Goal: Communication & Community: Ask a question

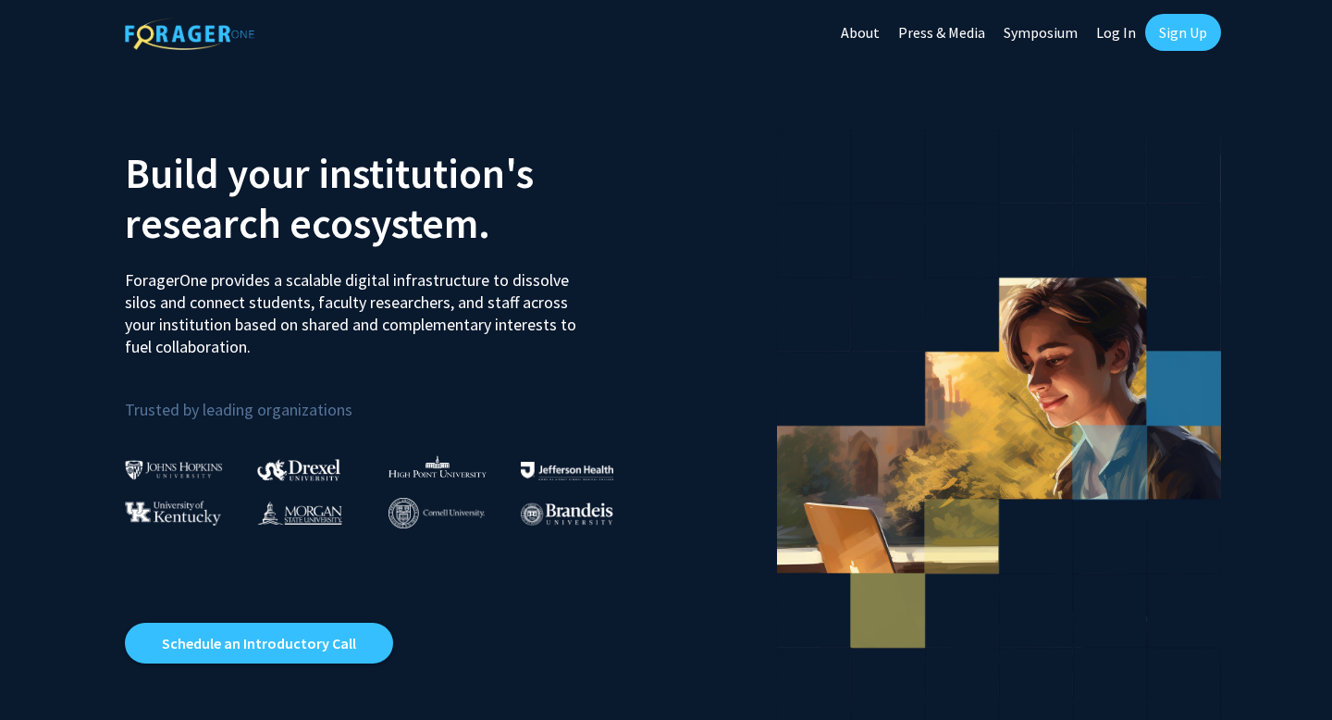
click at [1127, 27] on link "Log In" at bounding box center [1116, 32] width 58 height 65
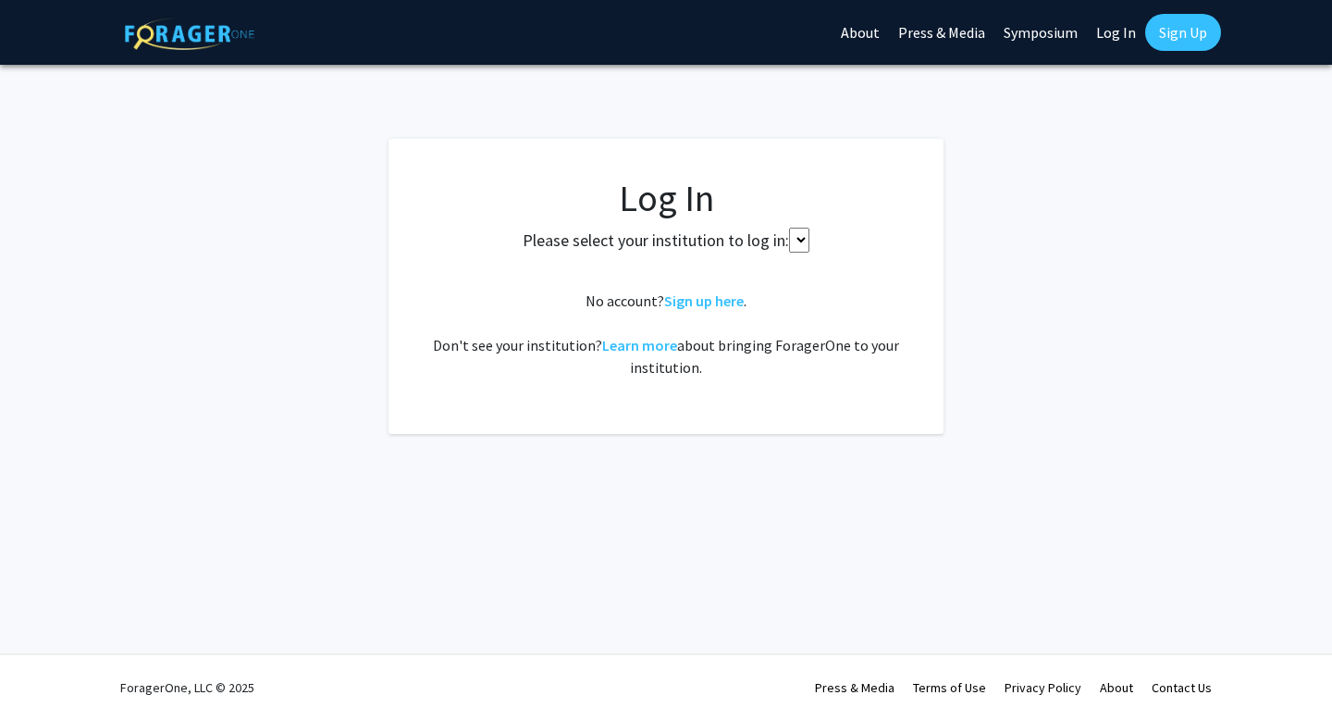
select select
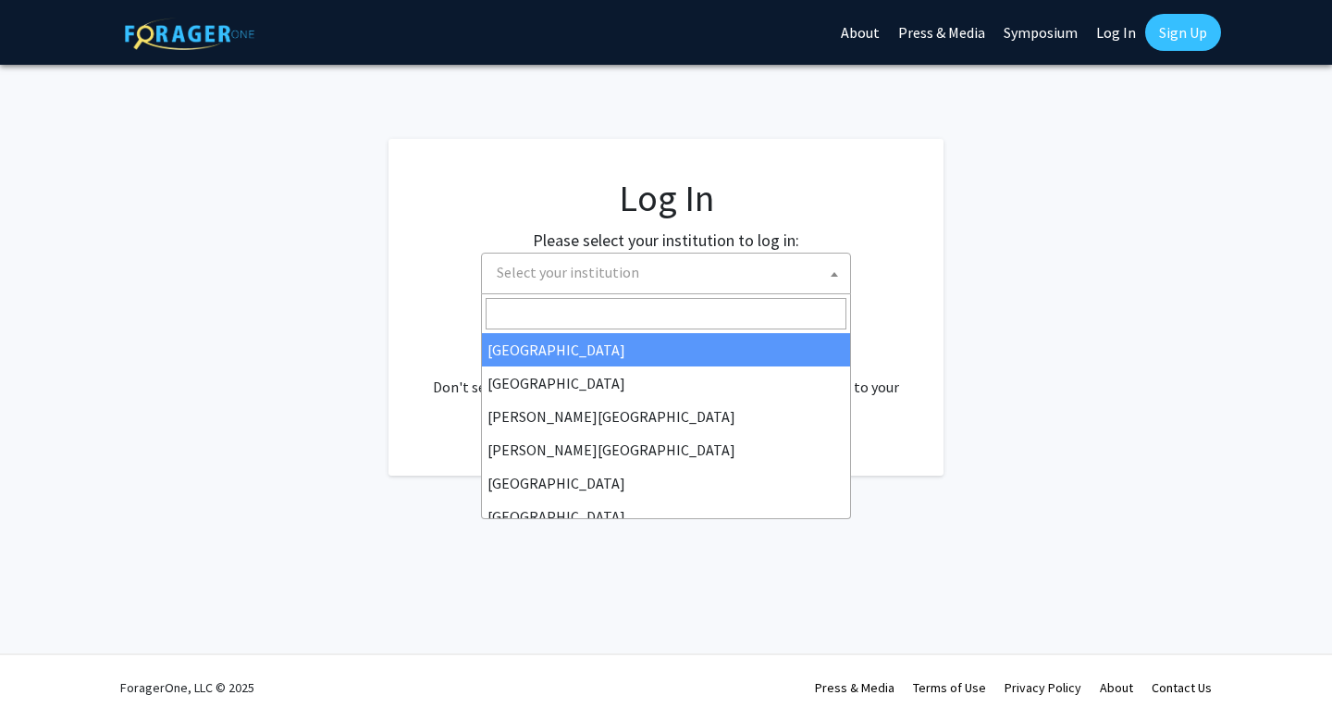
click at [786, 278] on span "Select your institution" at bounding box center [669, 272] width 361 height 38
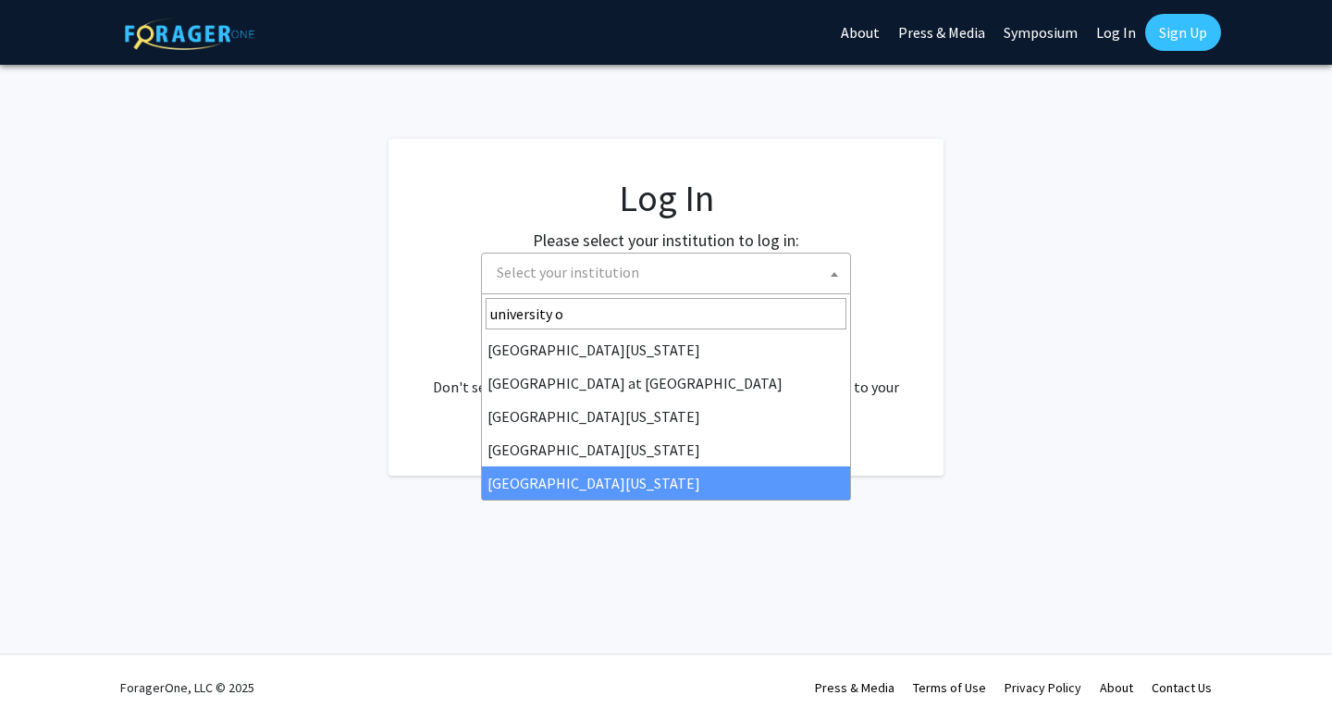
type input "university o"
select select "33"
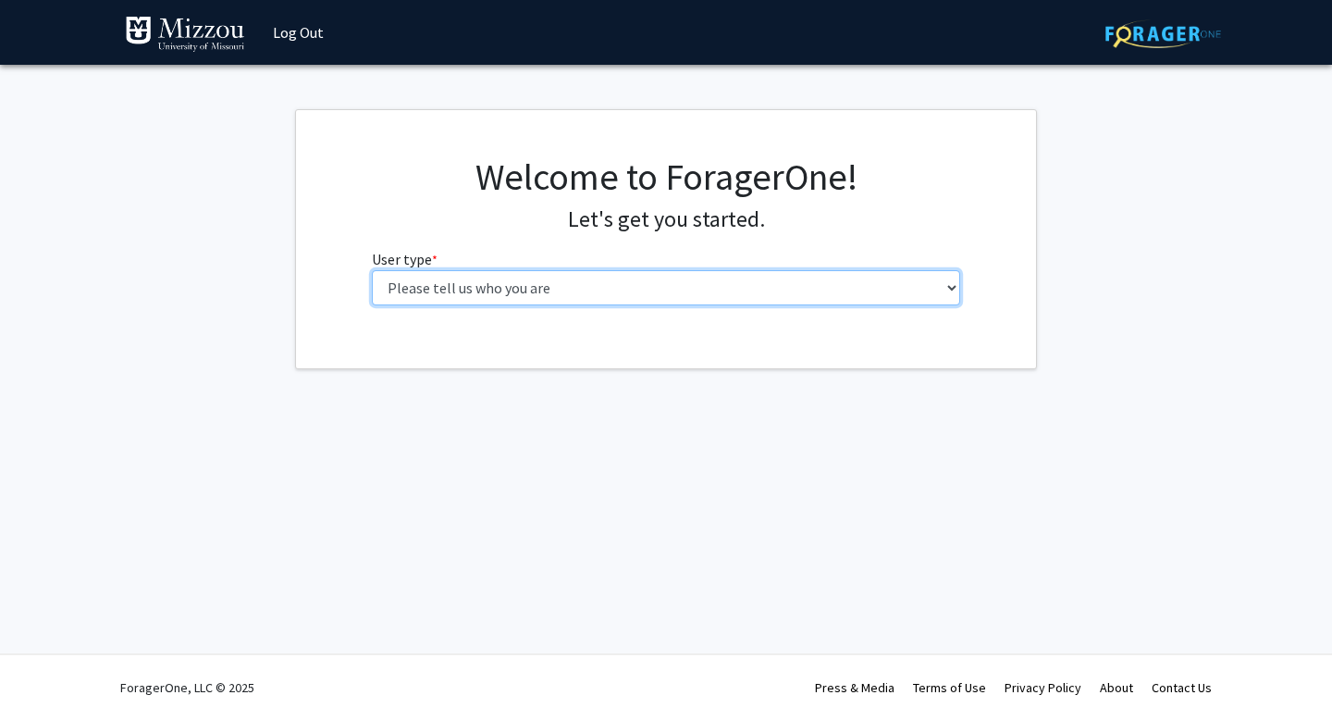
click at [602, 287] on select "Please tell us who you are Undergraduate Student Master's Student Doctoral Cand…" at bounding box center [666, 287] width 589 height 35
select select "1: undergrad"
click at [372, 270] on select "Please tell us who you are Undergraduate Student Master's Student Doctoral Cand…" at bounding box center [666, 287] width 589 height 35
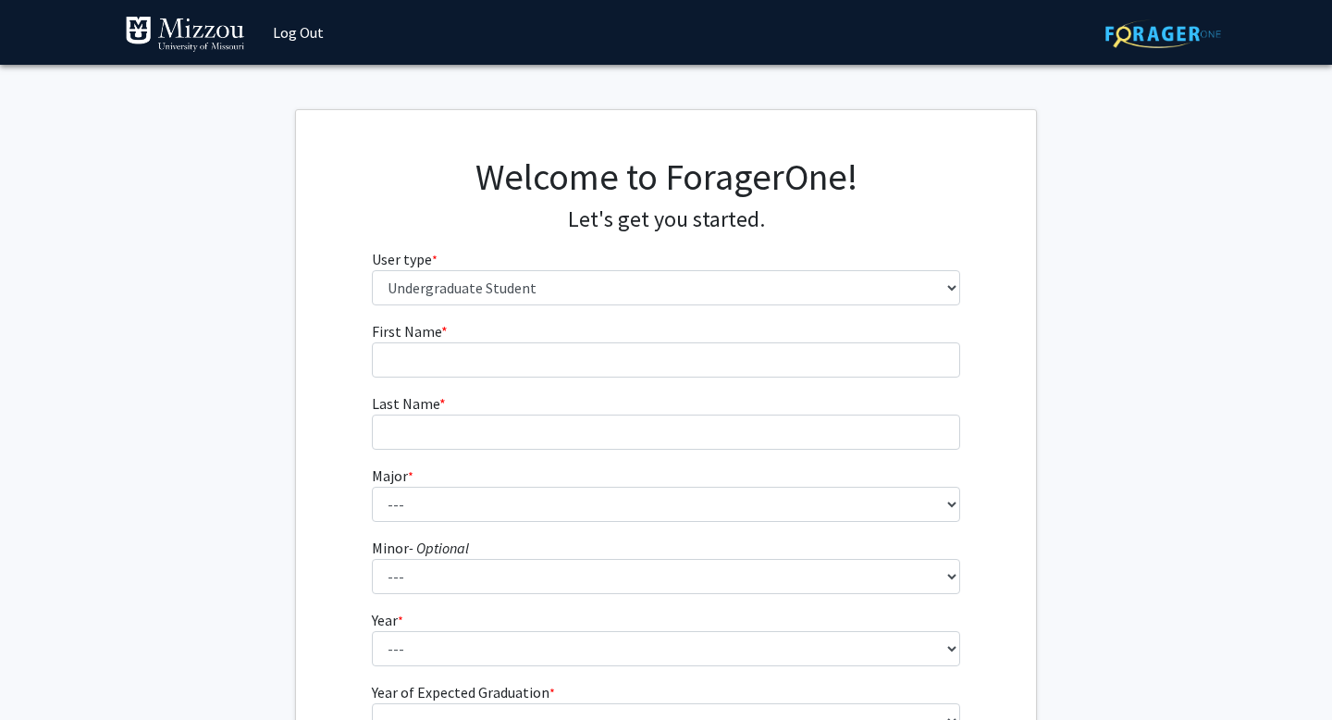
click at [603, 331] on fg-input "First Name * required" at bounding box center [666, 348] width 589 height 57
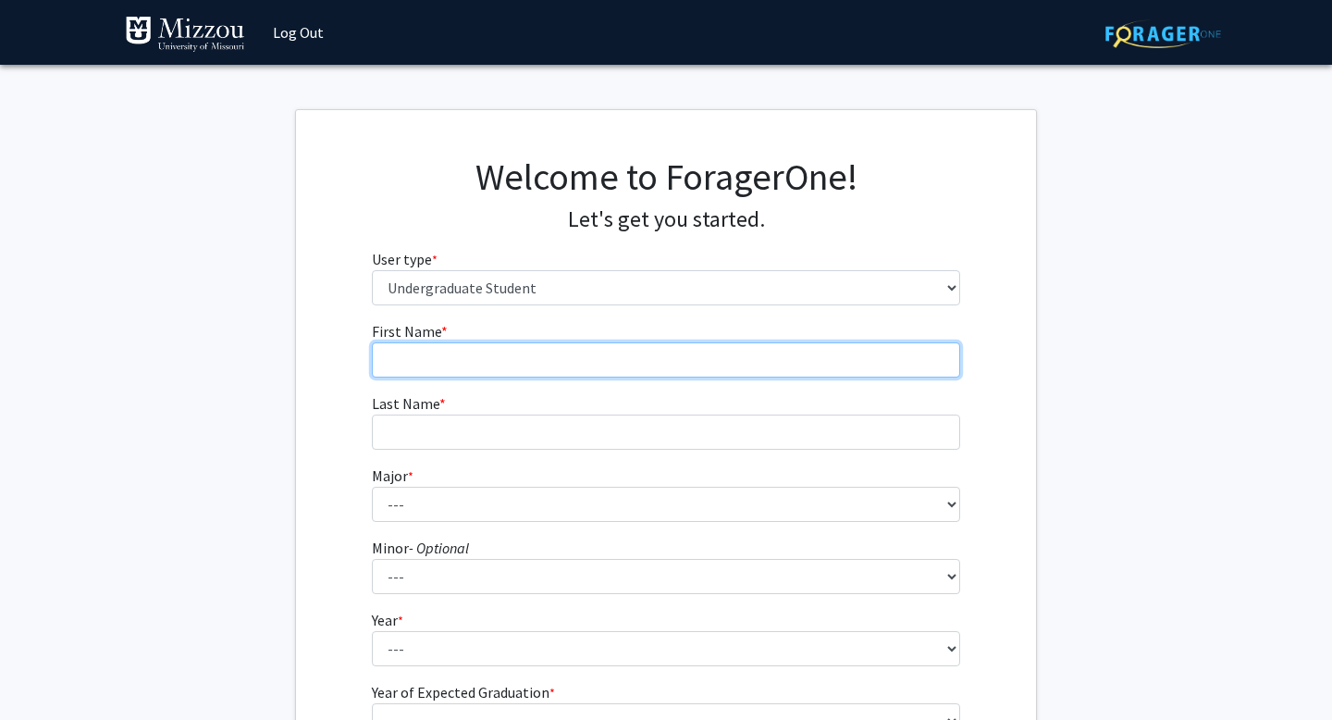
click at [599, 352] on input "First Name * required" at bounding box center [666, 359] width 589 height 35
type input "Lydia"
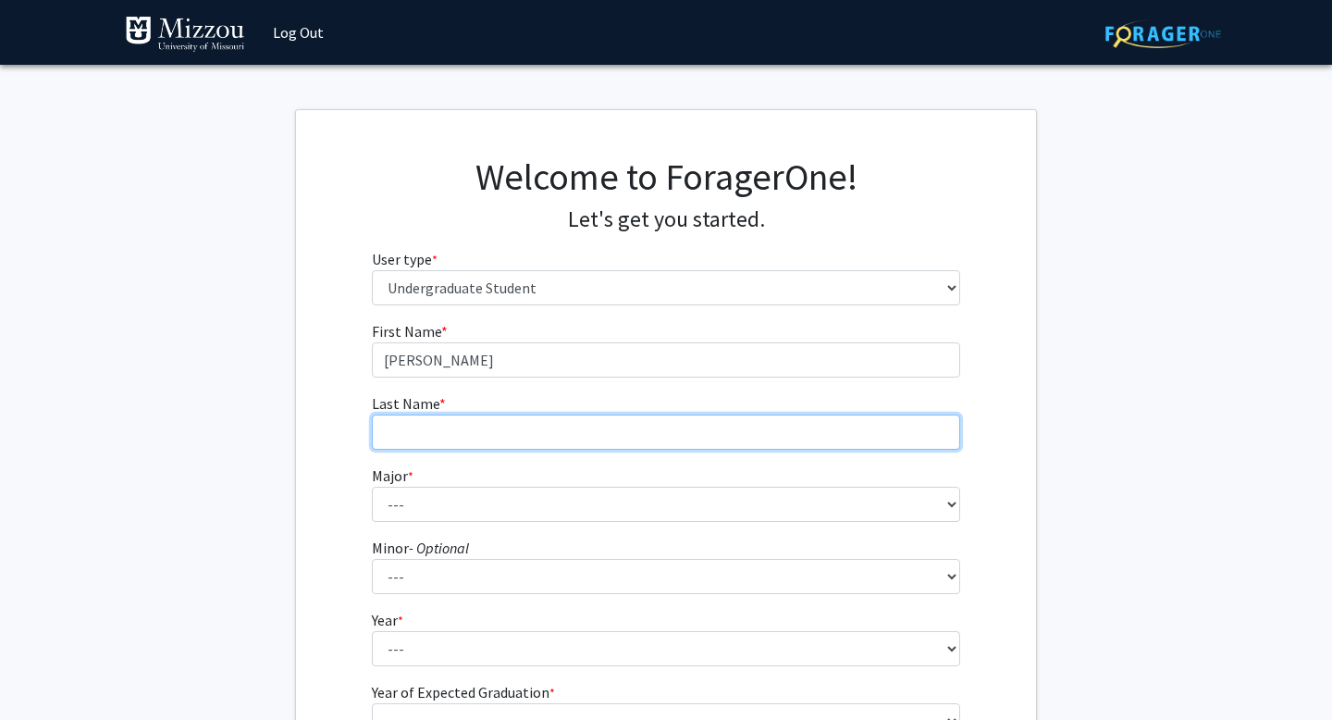
type input "Brunnert"
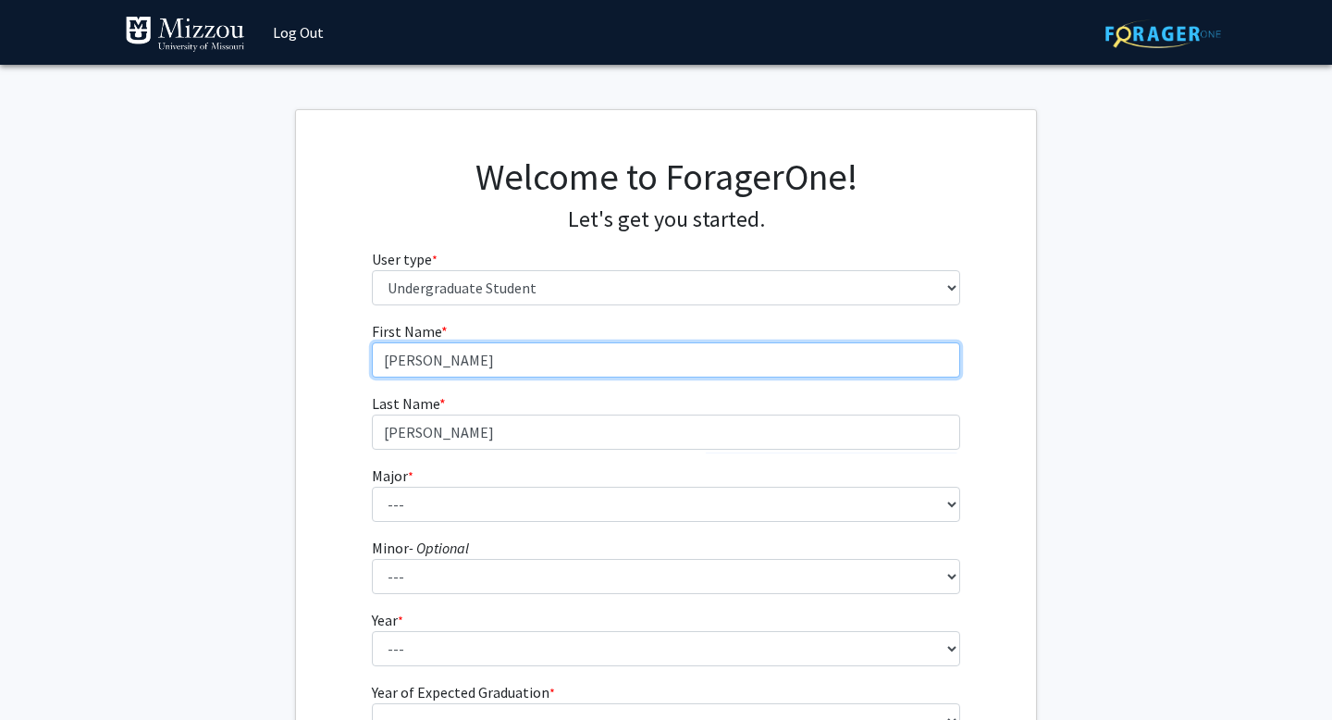
scroll to position [43, 0]
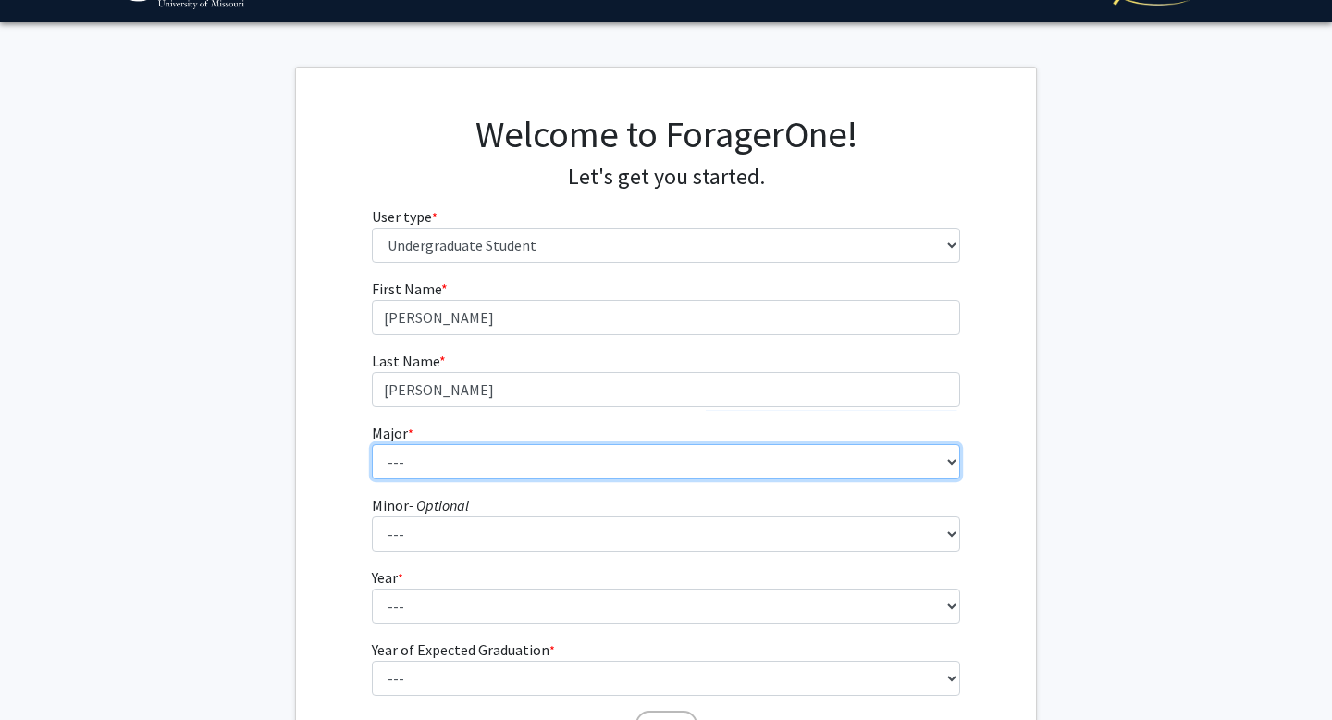
click at [566, 454] on select "--- Agribusiness Management Agricultural Education Agricultural Education: Comm…" at bounding box center [666, 461] width 589 height 35
select select "134: 2627"
click at [372, 444] on select "--- Agribusiness Management Agricultural Education Agricultural Education: Comm…" at bounding box center [666, 461] width 589 height 35
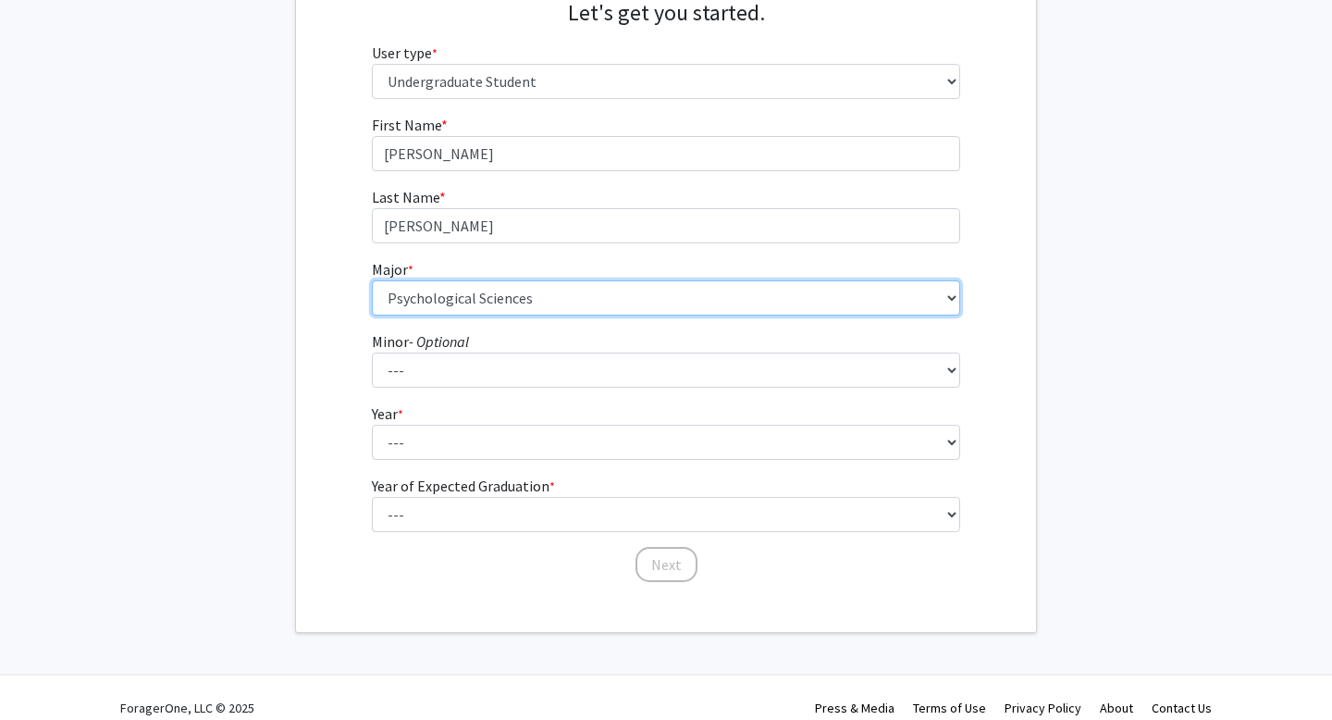
scroll to position [221, 0]
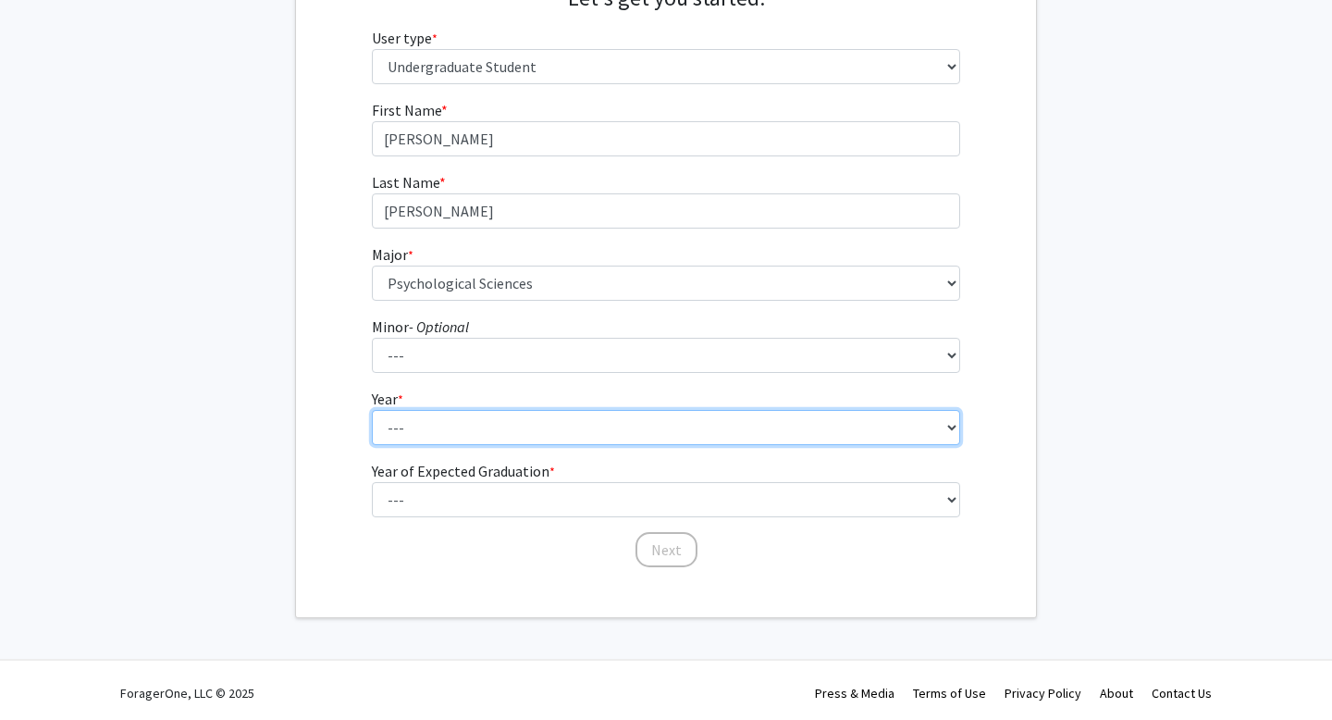
click at [511, 429] on select "--- First-year Sophomore Junior Senior Postbaccalaureate Certificate" at bounding box center [666, 427] width 589 height 35
select select "3: junior"
click at [372, 410] on select "--- First-year Sophomore Junior Senior Postbaccalaureate Certificate" at bounding box center [666, 427] width 589 height 35
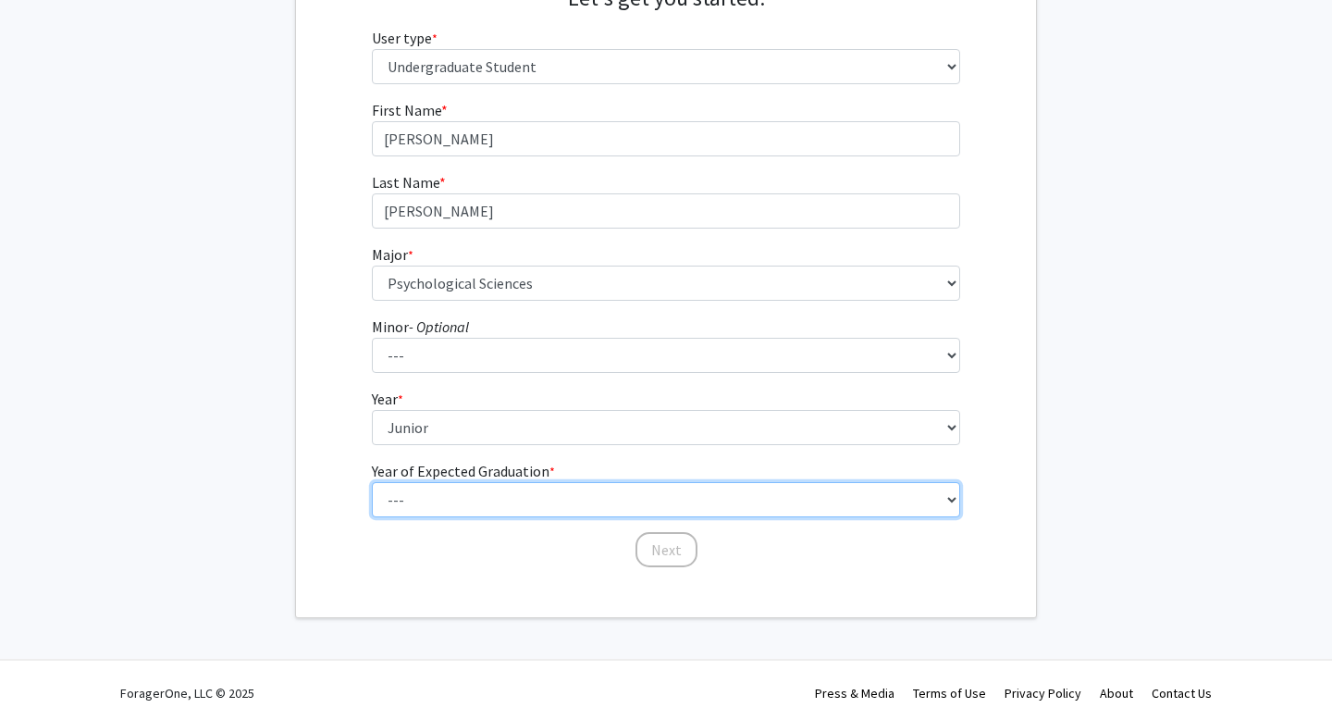
click at [506, 500] on select "--- 2025 2026 2027 2028 2029 2030 2031 2032 2033 2034" at bounding box center [666, 499] width 589 height 35
click at [372, 482] on select "--- 2025 2026 2027 2028 2029 2030 2031 2032 2033 2034" at bounding box center [666, 499] width 589 height 35
click at [504, 498] on select "--- 2025 2026 2027 2028 2029 2030 2031 2032 2033 2034" at bounding box center [666, 499] width 589 height 35
select select "3: 2027"
click at [372, 482] on select "--- 2025 2026 2027 2028 2029 2030 2031 2032 2033 2034" at bounding box center [666, 499] width 589 height 35
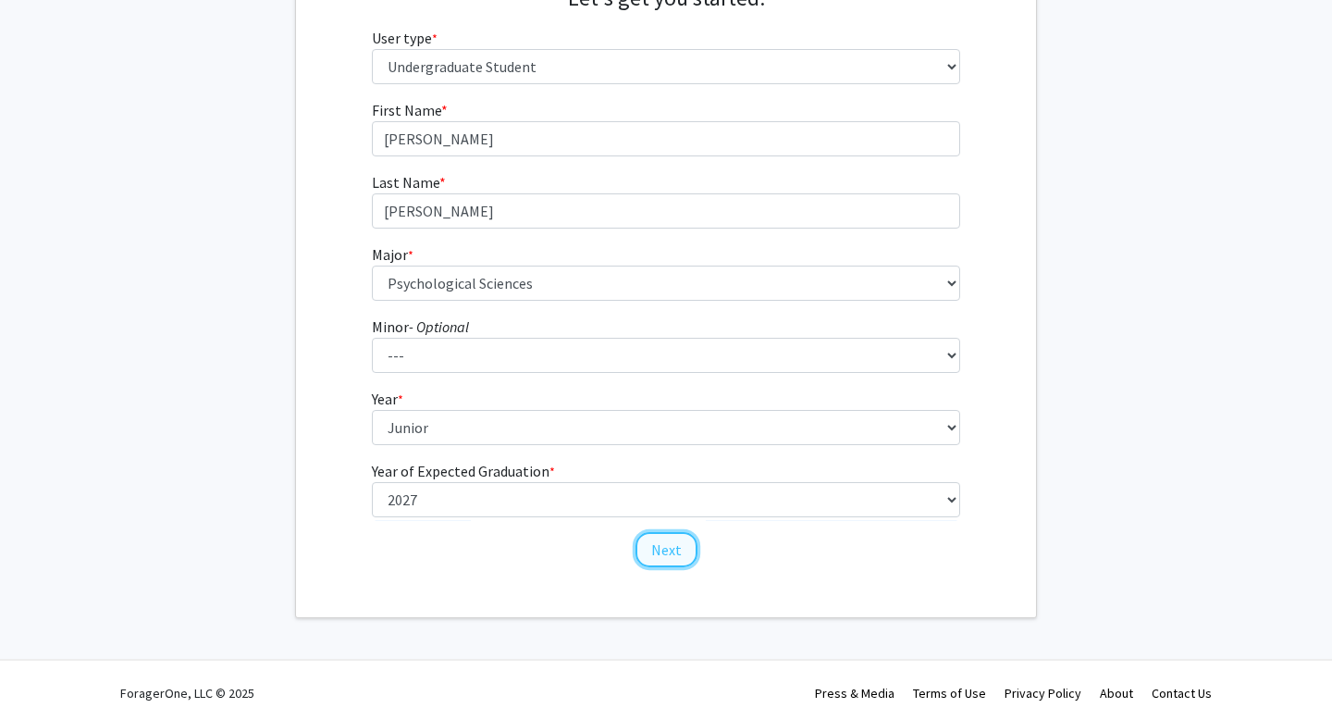
click at [668, 546] on button "Next" at bounding box center [666, 549] width 62 height 35
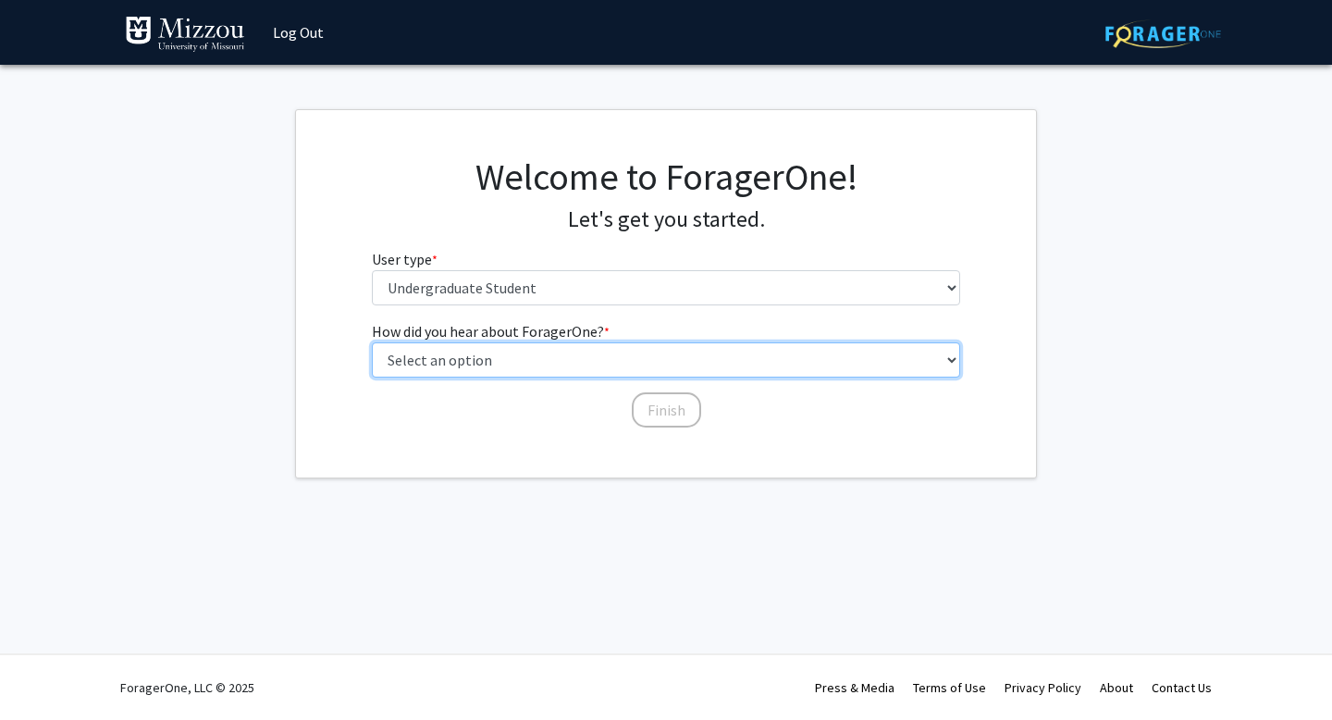
click at [662, 354] on select "Select an option Peer/student recommendation Faculty/staff recommendation Unive…" at bounding box center [666, 359] width 589 height 35
select select "2: faculty_recommendation"
click at [372, 342] on select "Select an option Peer/student recommendation Faculty/staff recommendation Unive…" at bounding box center [666, 359] width 589 height 35
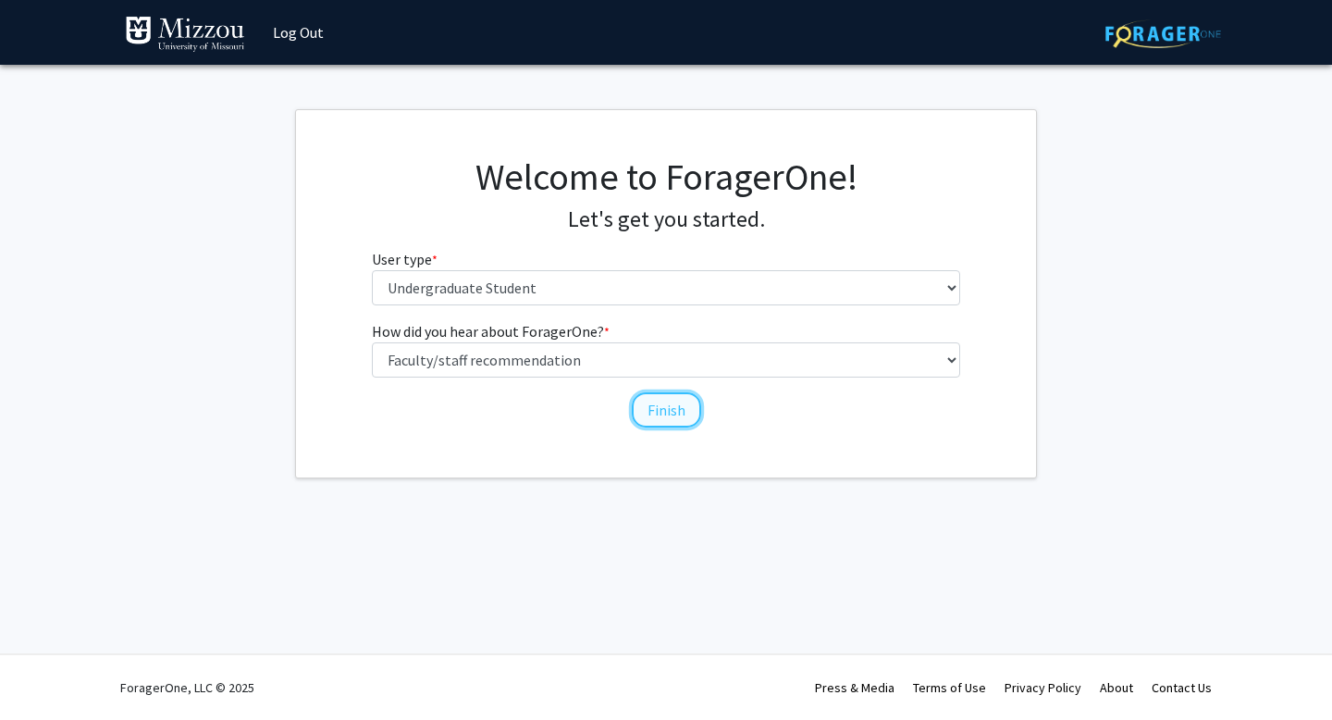
click at [663, 410] on button "Finish" at bounding box center [666, 409] width 69 height 35
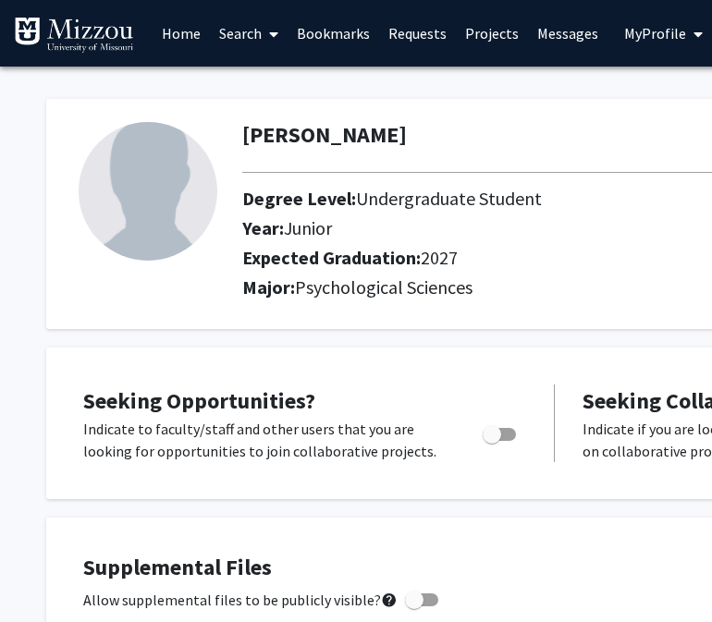
click at [275, 34] on icon at bounding box center [273, 34] width 9 height 15
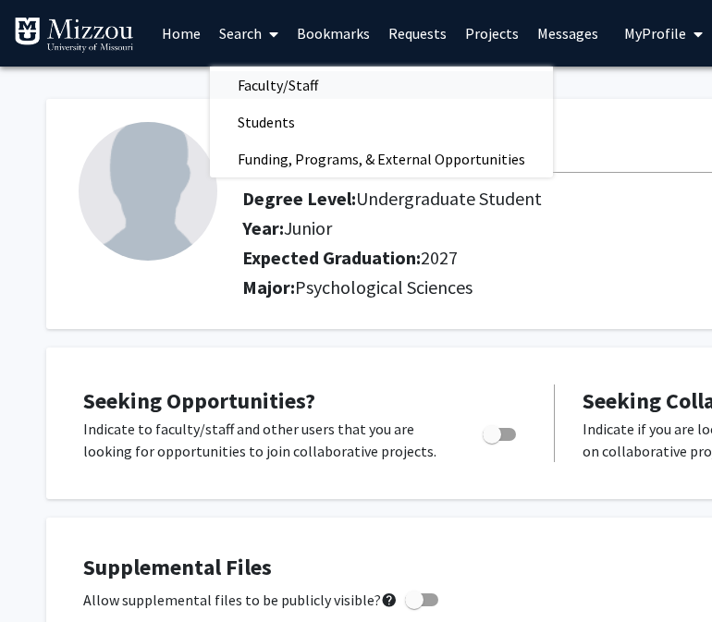
click at [277, 79] on span "Faculty/Staff" at bounding box center [278, 85] width 136 height 37
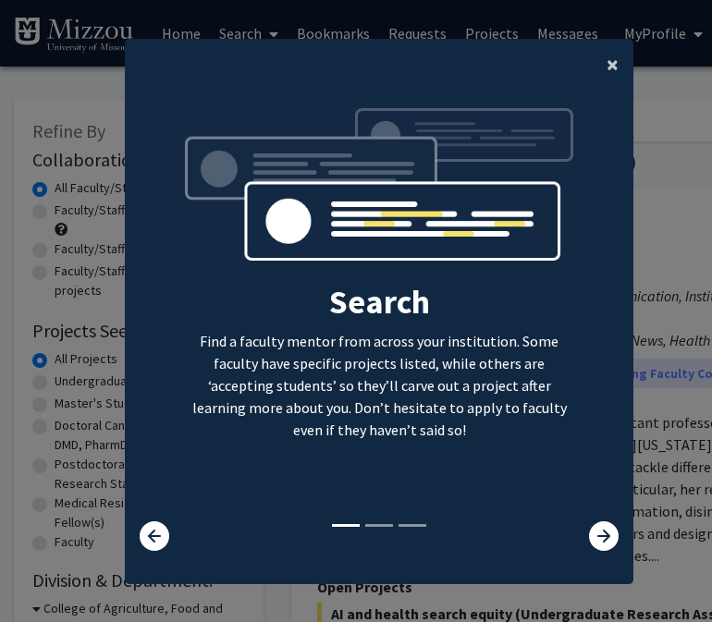
click at [607, 63] on span "×" at bounding box center [613, 64] width 12 height 29
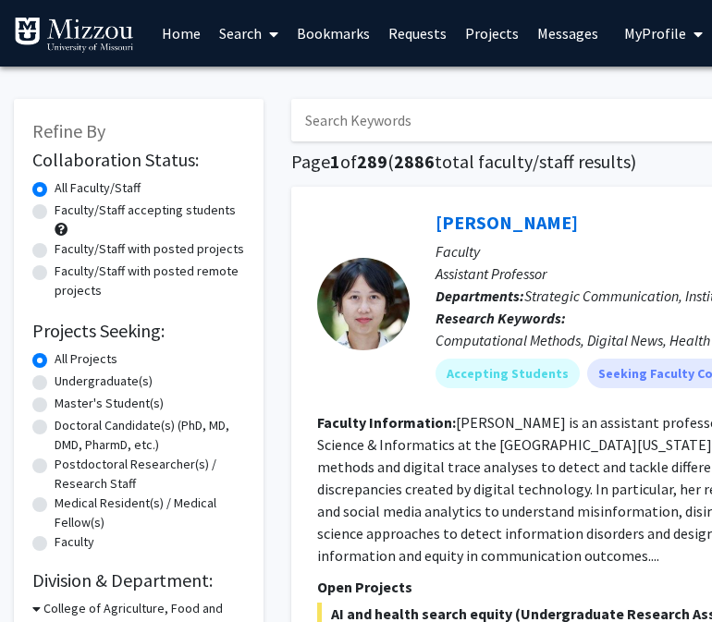
click at [458, 124] on input "Search Keywords" at bounding box center [654, 120] width 726 height 43
paste input "Dr. Ellis-Kalton'"
type input "Dr. Ellis-Kalton"
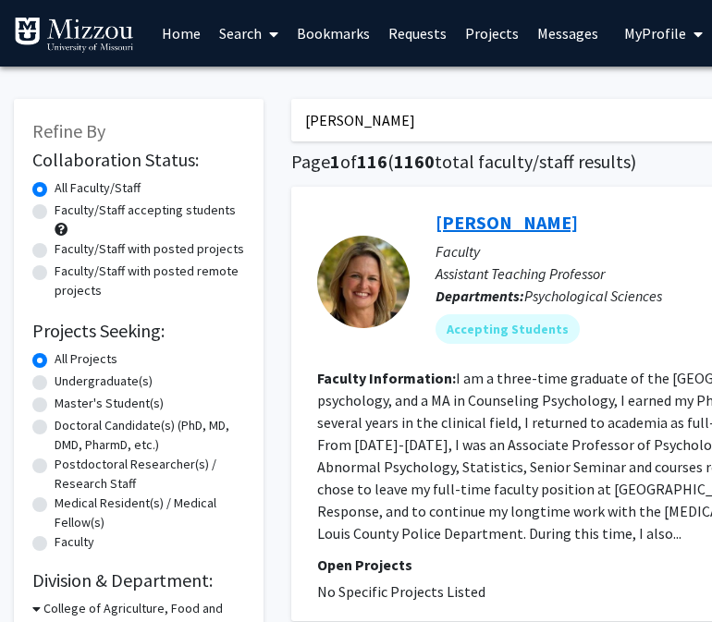
click at [474, 223] on link "Carrie Ellis-Kalton" at bounding box center [507, 222] width 142 height 23
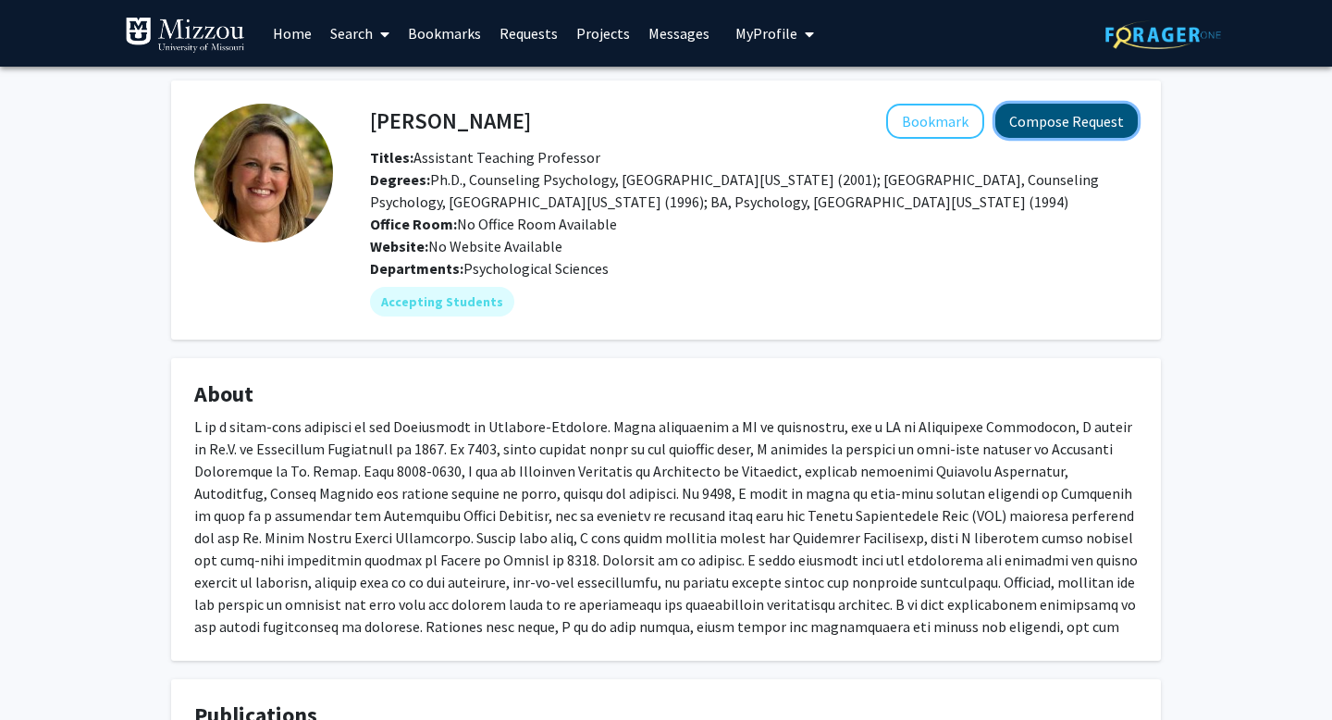
click at [1047, 119] on button "Compose Request" at bounding box center [1066, 121] width 142 height 34
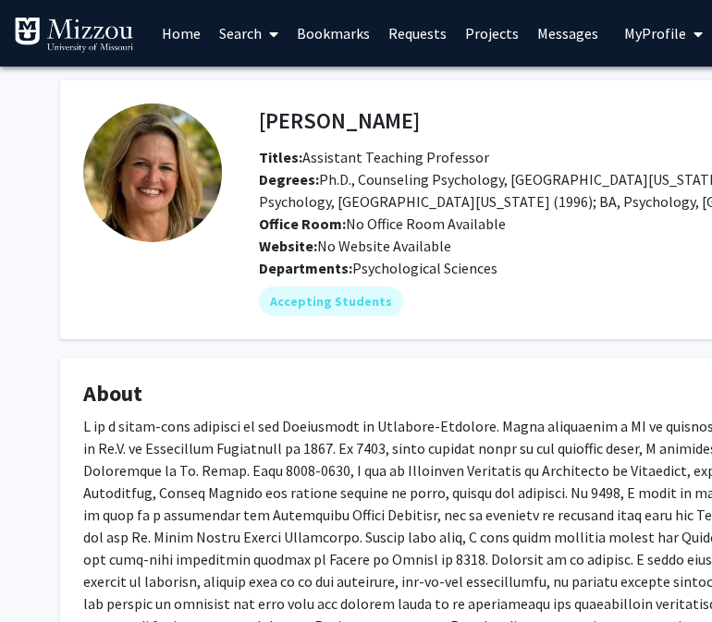
click at [156, 221] on img at bounding box center [152, 173] width 139 height 139
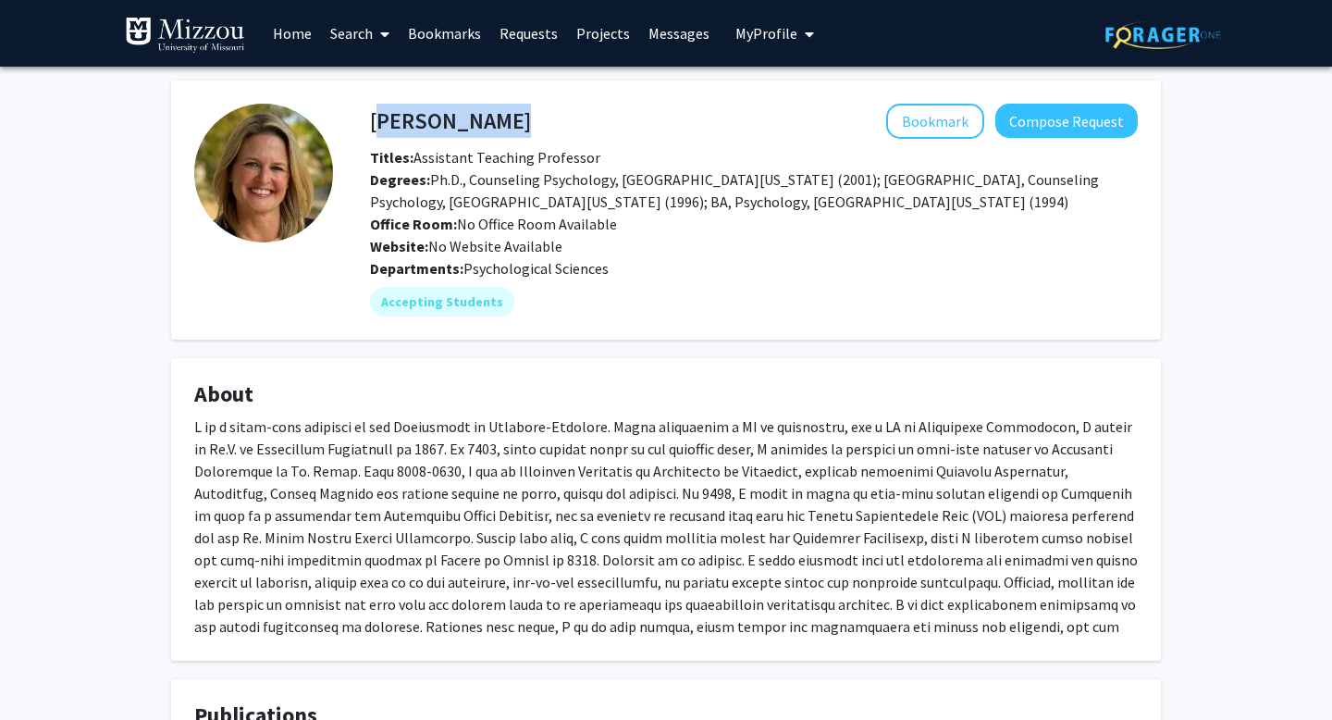
drag, startPoint x: 374, startPoint y: 122, endPoint x: 671, endPoint y: 120, distance: 296.9
click at [671, 121] on div "Carrie Ellis-Kalton Bookmark Compose Request" at bounding box center [753, 121] width 795 height 35
copy h4 "Carrie Ellis-Kalton"
click at [417, 302] on mat-chip "Accepting Students" at bounding box center [442, 302] width 144 height 30
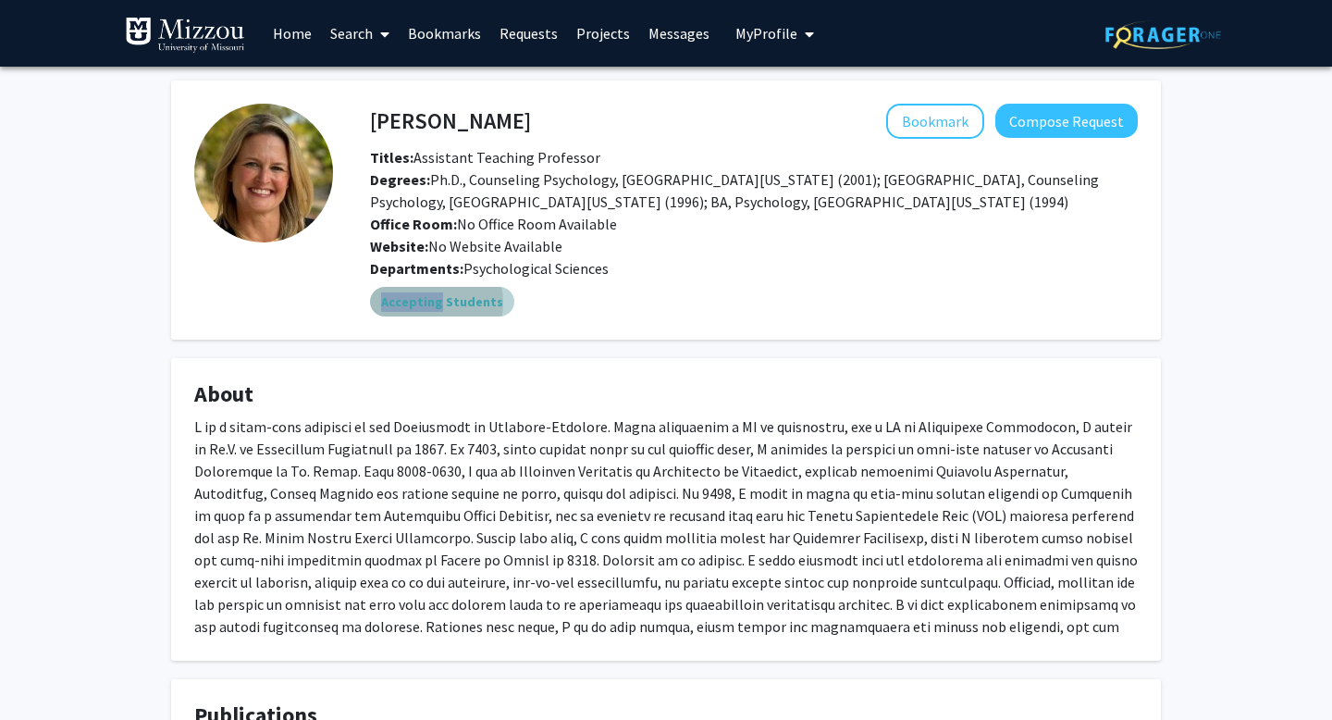
click at [417, 302] on mat-chip "Accepting Students" at bounding box center [442, 302] width 144 height 30
click at [510, 26] on link "Requests" at bounding box center [528, 33] width 77 height 65
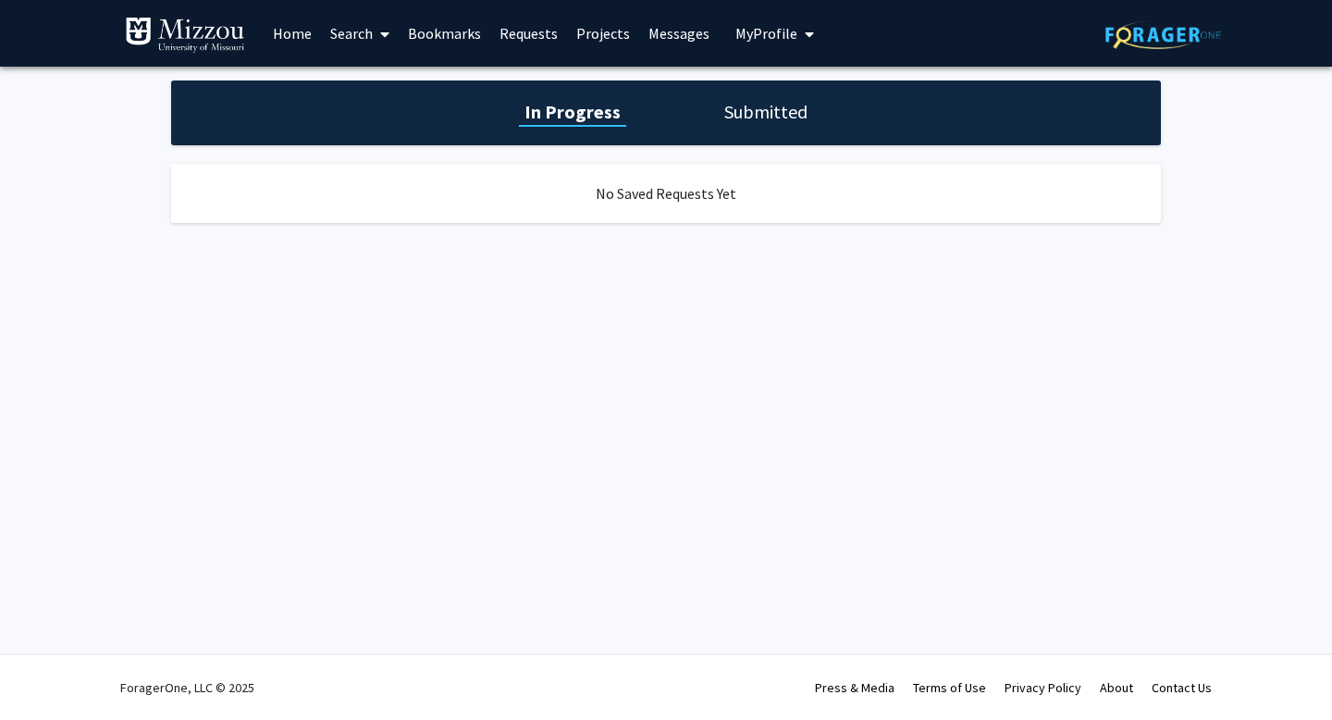
click at [757, 119] on h1 "Submitted" at bounding box center [766, 112] width 94 height 26
click at [591, 112] on h1 "In Progress" at bounding box center [570, 112] width 99 height 26
click at [334, 25] on link "Search" at bounding box center [360, 33] width 78 height 65
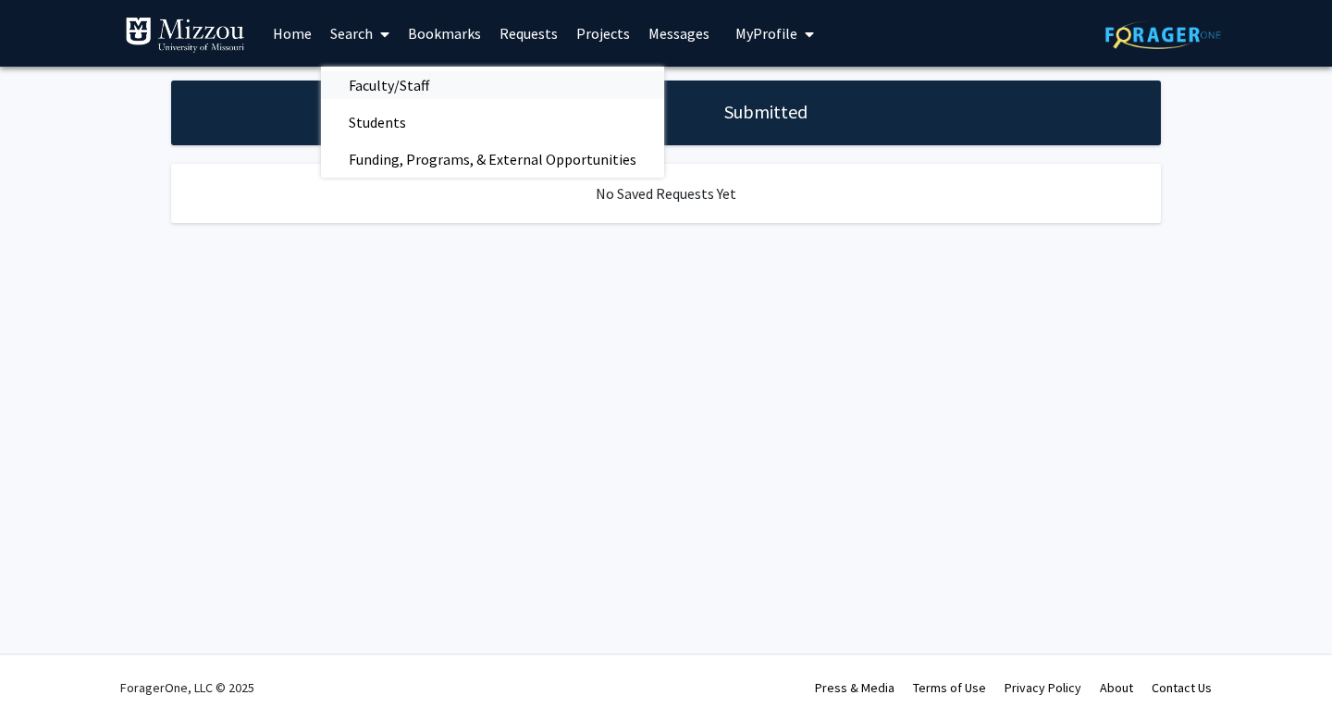
click at [370, 82] on span "Faculty/Staff" at bounding box center [389, 85] width 136 height 37
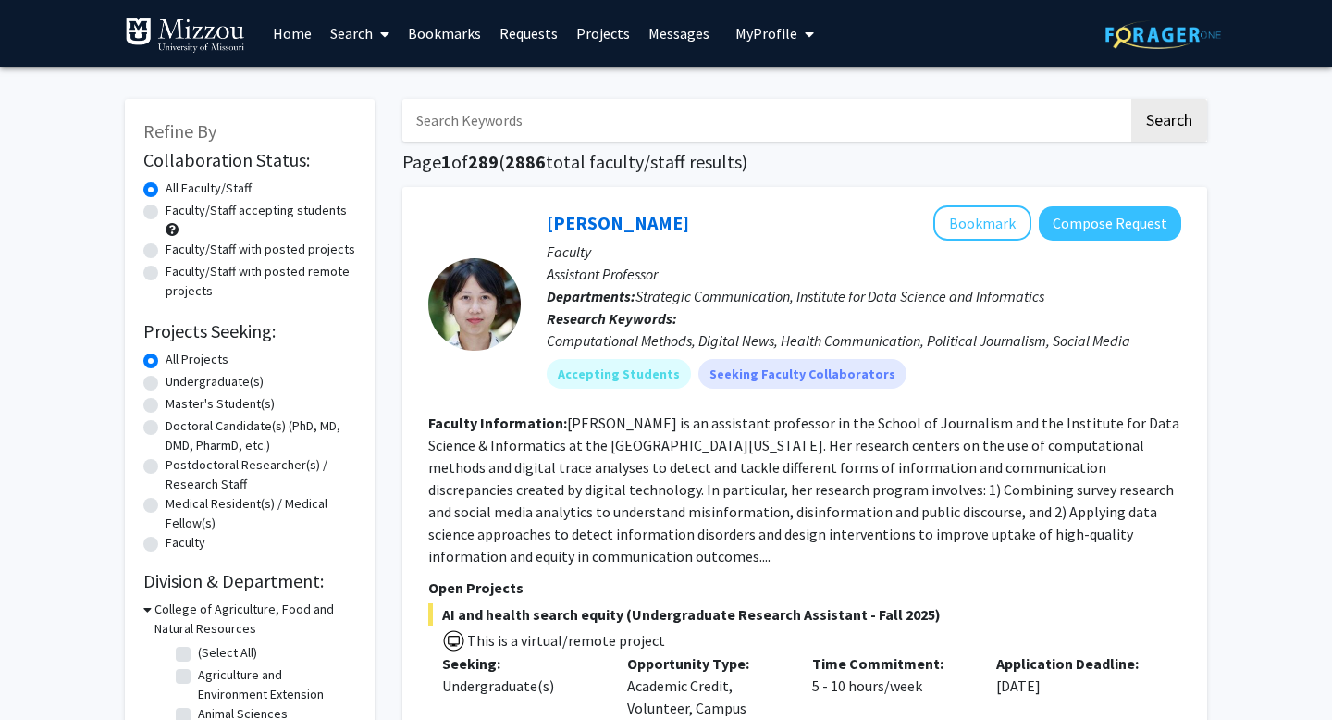
click at [444, 130] on input "Search Keywords" at bounding box center [765, 120] width 726 height 43
paste input "Carrie Ellis-Kalton"
type input "Carrie Ellis-Kalton"
click at [1131, 99] on button "Search" at bounding box center [1169, 120] width 76 height 43
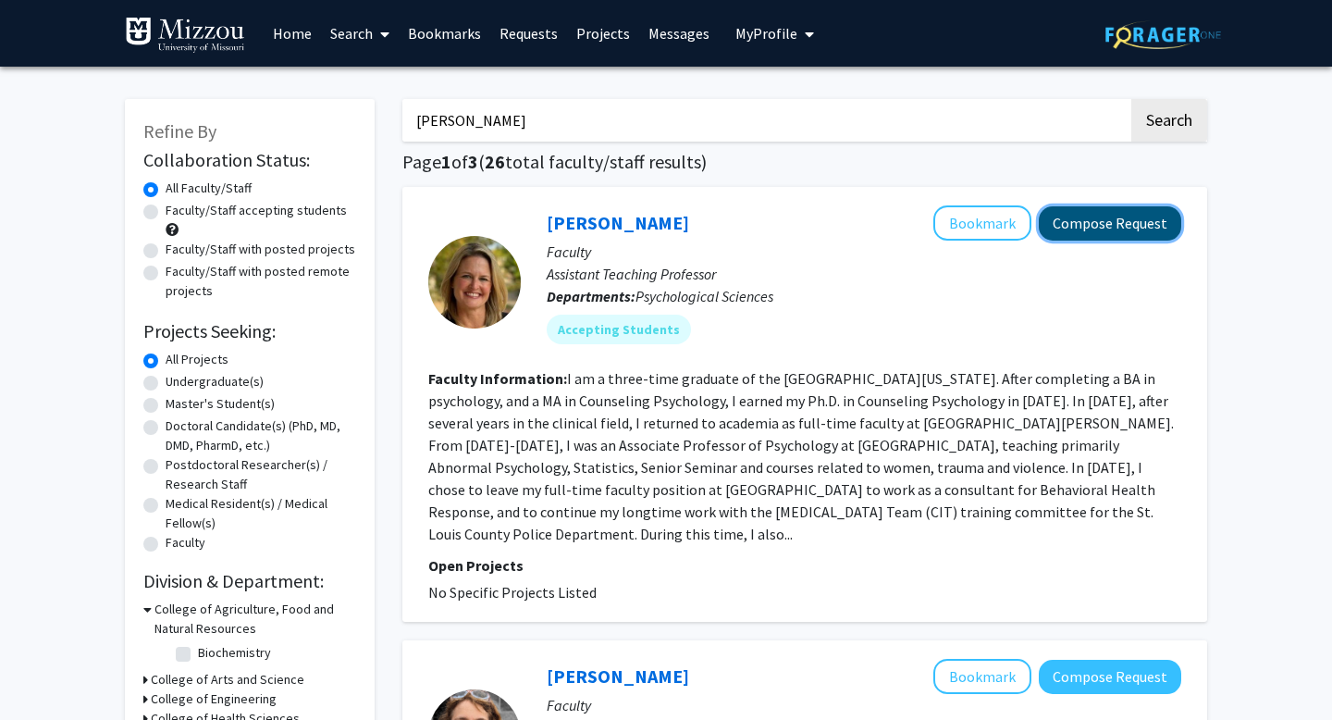
click at [1111, 228] on button "Compose Request" at bounding box center [1110, 223] width 142 height 34
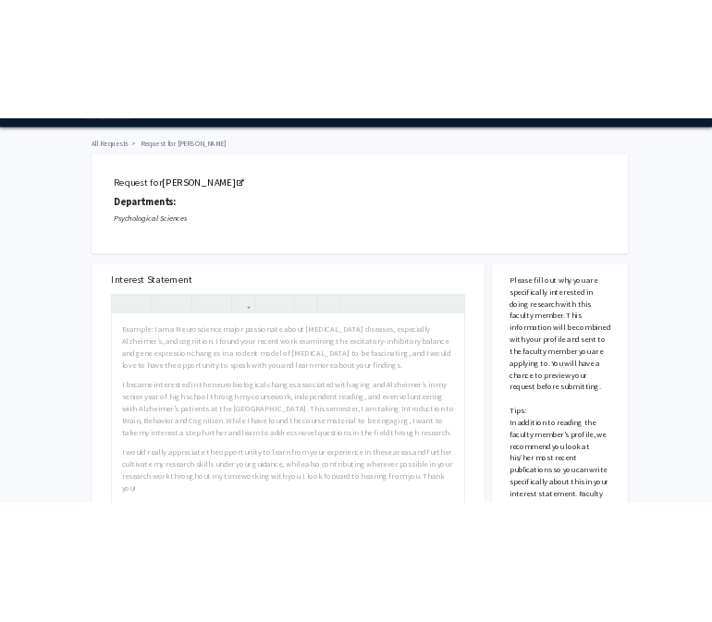
scroll to position [38, 0]
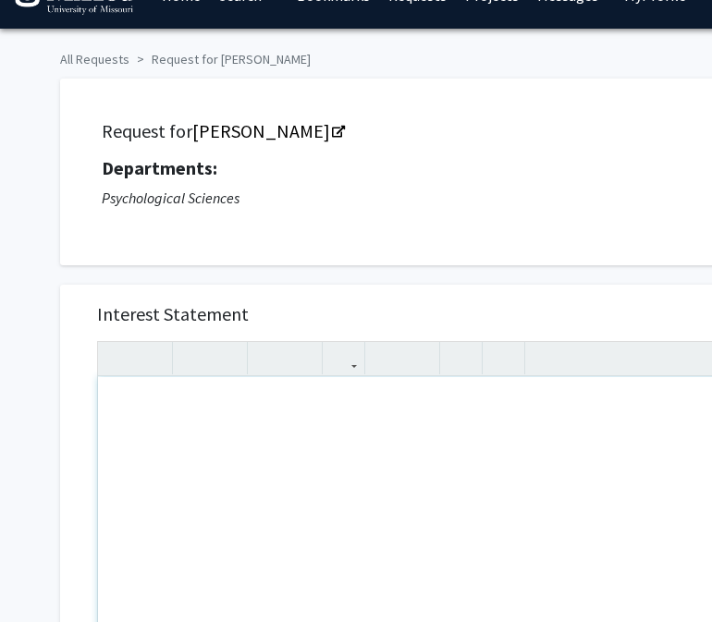
click at [223, 430] on div "Note to users with screen readers: Please press Alt+0 or Option+0 to deactivate…" at bounding box center [427, 589] width 659 height 424
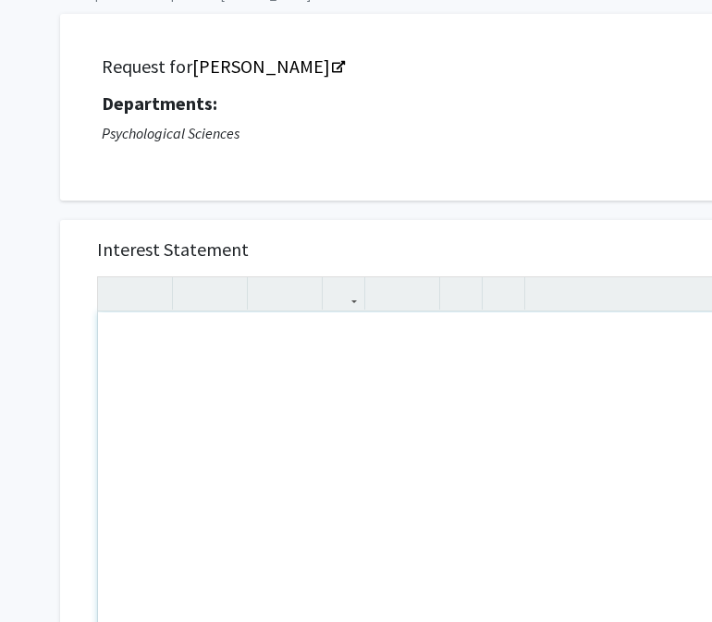
scroll to position [64, 0]
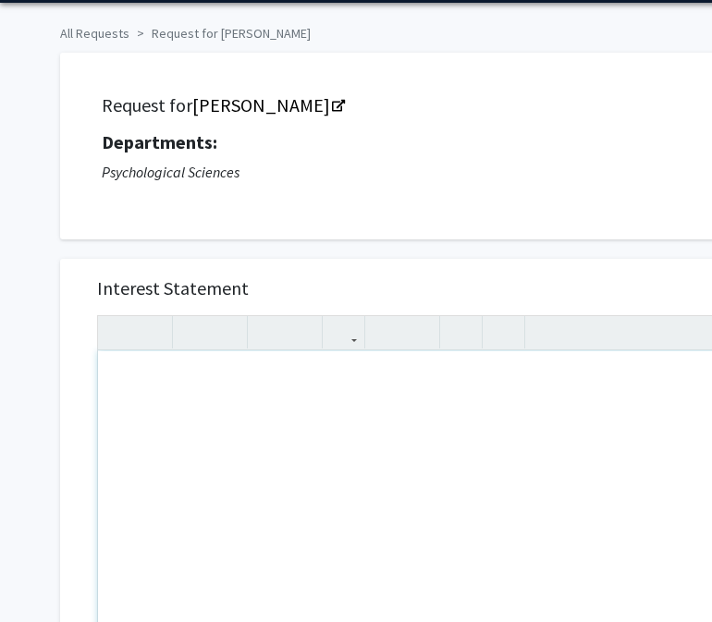
click at [178, 408] on div "Note to users with screen readers: Please press Alt+0 or Option+0 to deactivate…" at bounding box center [427, 563] width 659 height 424
type textarea "C"
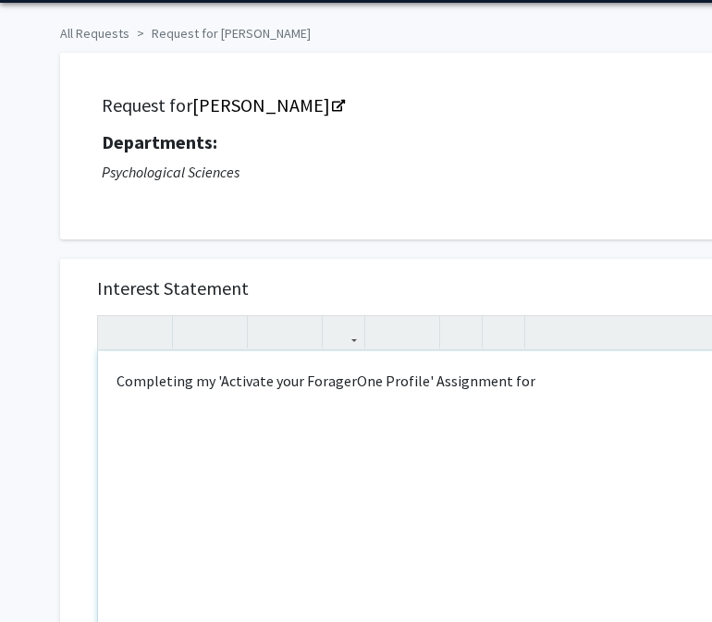
click at [216, 369] on div "Completing my 'Activate your ForagerOne Profile' Assignment for" at bounding box center [427, 563] width 659 height 424
click at [417, 375] on div "Completing my Activate your ForagerOne Profile' Assignment for" at bounding box center [427, 563] width 659 height 424
click at [125, 379] on div "Completing my Activate your ForagerOne Profile Assignment for" at bounding box center [427, 563] width 659 height 424
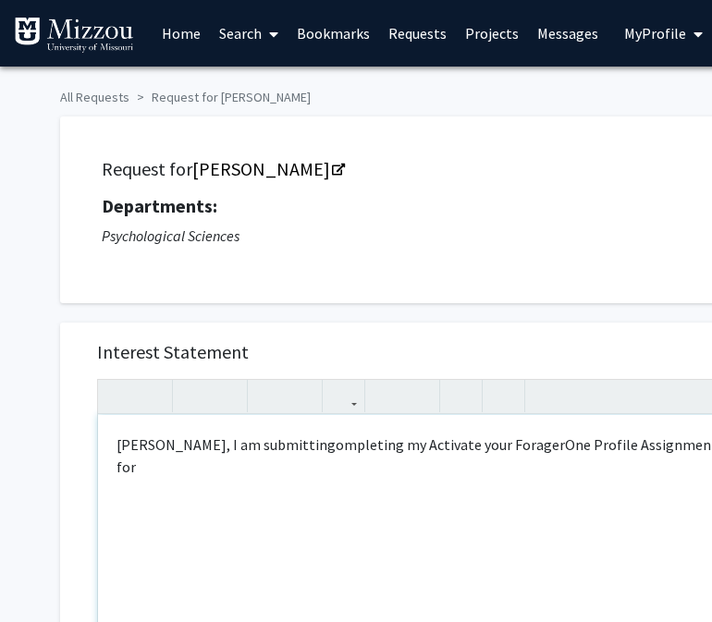
click at [294, 448] on p "Dr. Ellis-Kalton, I am submittingompleting my Activate your ForagerOne Profile …" at bounding box center [428, 456] width 622 height 44
click at [651, 448] on p "Dr. Ellis-Kalton, I am completing my Activate your ForagerOne Profile Assignmen…" at bounding box center [428, 445] width 622 height 22
click at [176, 442] on p "Dr. Ellis-Kalton, I am completing my Activate your ForagerOne Profile Assignmen…" at bounding box center [428, 445] width 622 height 22
click at [267, 441] on p "Dr. Ellis-Kalton, I am completing my Activate your ForagerOne Profile Assignmen…" at bounding box center [428, 445] width 622 height 22
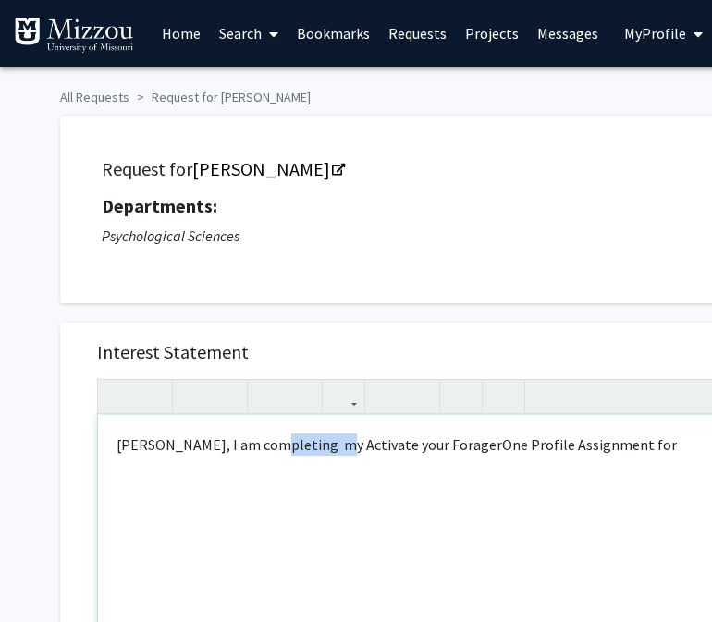
click at [268, 441] on p "Dr. Ellis-Kalton, I am completing my Activate your ForagerOne Profile Assignmen…" at bounding box center [428, 445] width 622 height 22
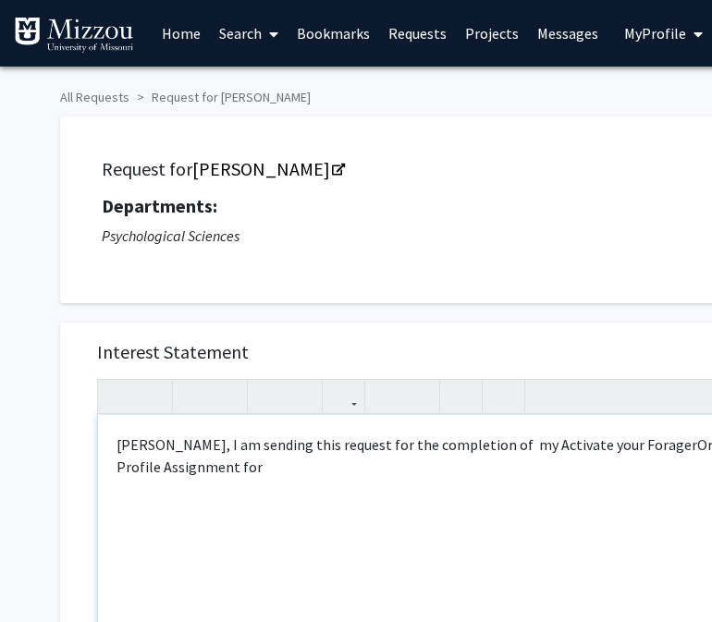
click at [225, 465] on p "Dr. Ellis-Kalton, I am sending this request for the completion of my Activate y…" at bounding box center [428, 456] width 622 height 44
click at [261, 460] on p "Dr. Ellis-Kalton, I am sending this request for the completion of my Activate y…" at bounding box center [428, 456] width 622 height 44
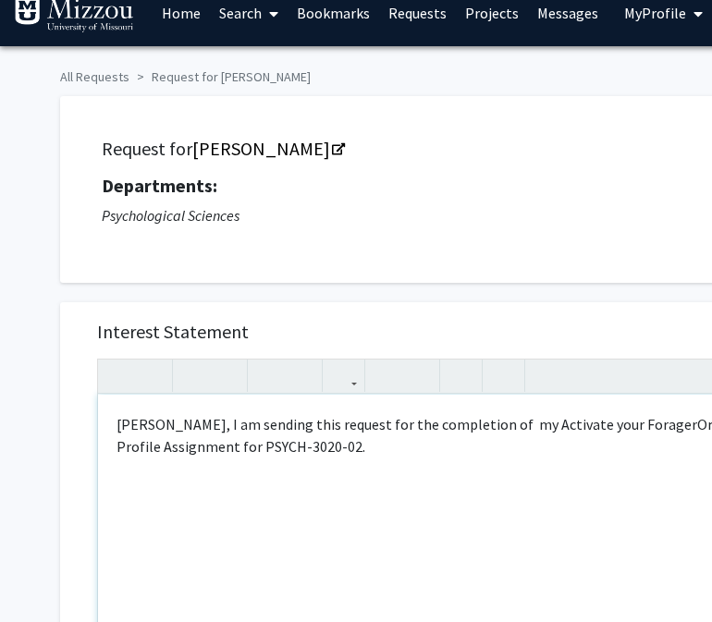
scroll to position [26, 0]
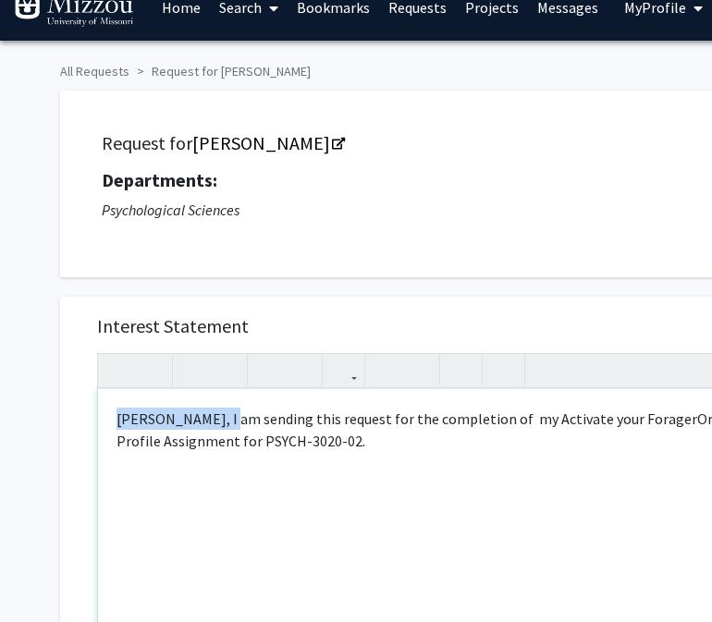
drag, startPoint x: 211, startPoint y: 415, endPoint x: 38, endPoint y: 403, distance: 173.4
click at [38, 403] on div "All Requests Request for Carrie Ellis-Kalton Request for Carrie Ellis-Kalton De…" at bounding box center [555, 598] width 1110 height 1115
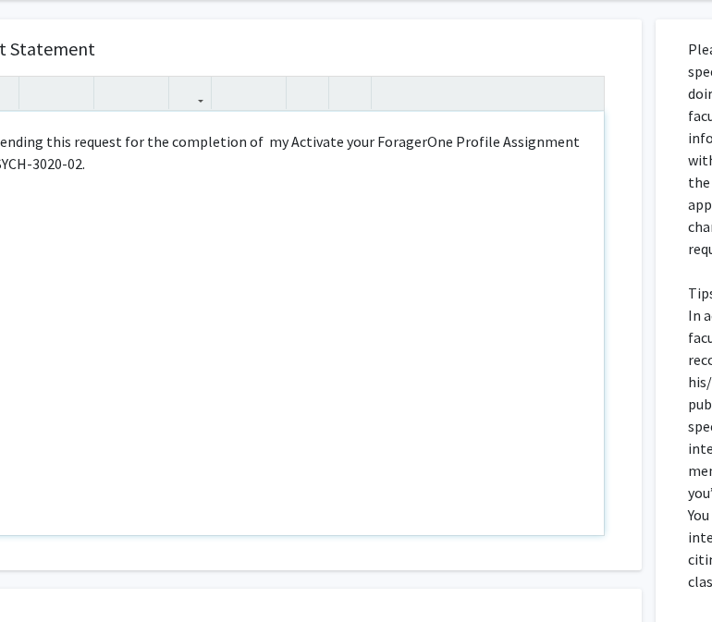
scroll to position [308, 154]
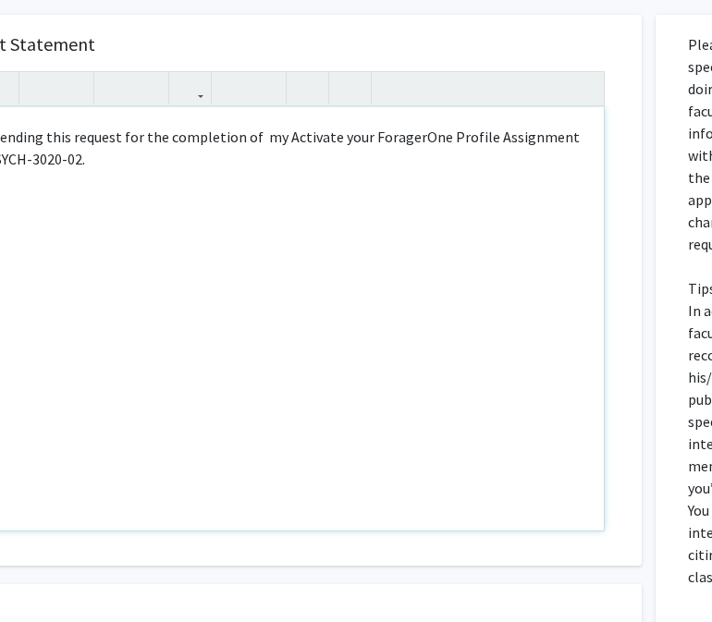
click at [255, 140] on p "I am sending this request for the completion of my Activate your ForagerOne Pro…" at bounding box center [274, 148] width 622 height 44
drag, startPoint x: 142, startPoint y: 139, endPoint x: 242, endPoint y: 139, distance: 99.9
click at [243, 140] on p "I am sending this request for the completion of my Activate your ForagerOne Pro…" at bounding box center [274, 148] width 622 height 44
drag, startPoint x: 270, startPoint y: 142, endPoint x: 143, endPoint y: 127, distance: 127.6
click at [143, 128] on p "I am sending this request for the completion of my Activate your ForagerOne Pro…" at bounding box center [274, 148] width 622 height 44
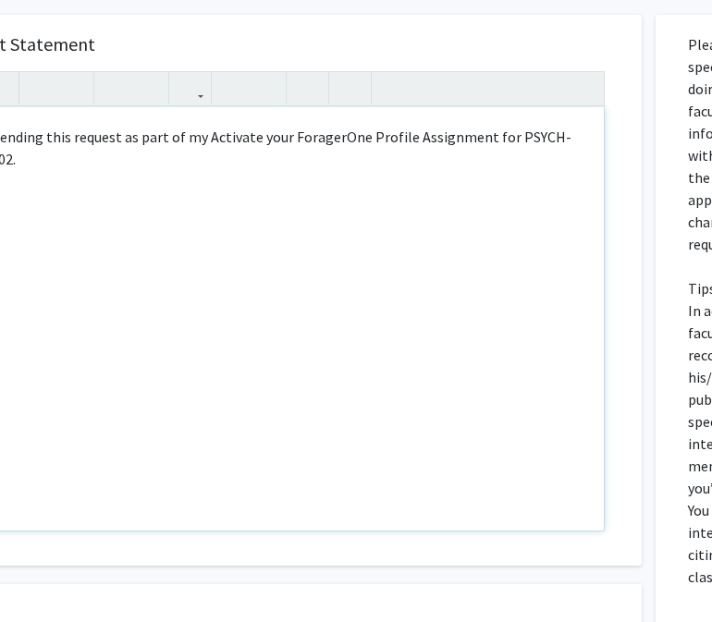
click at [263, 141] on p "I am sending this request as part of my Activate your ForagerOne Profile Assign…" at bounding box center [274, 148] width 622 height 44
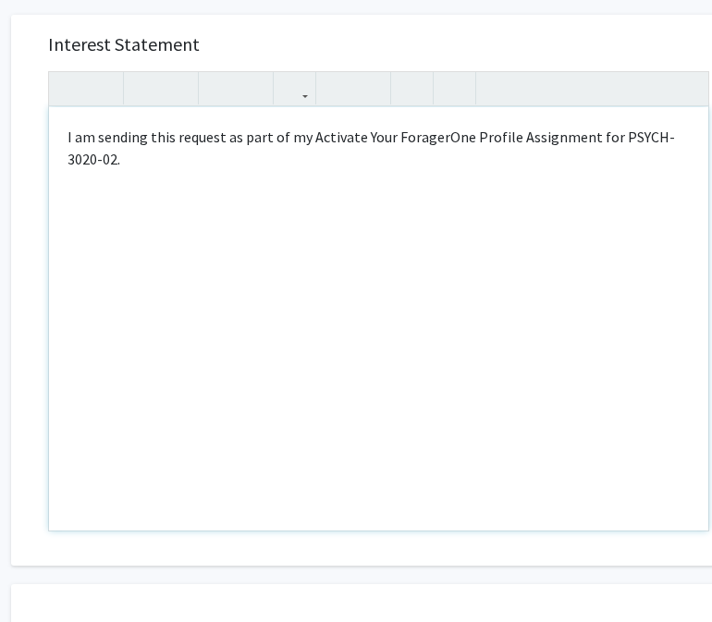
scroll to position [327, 49]
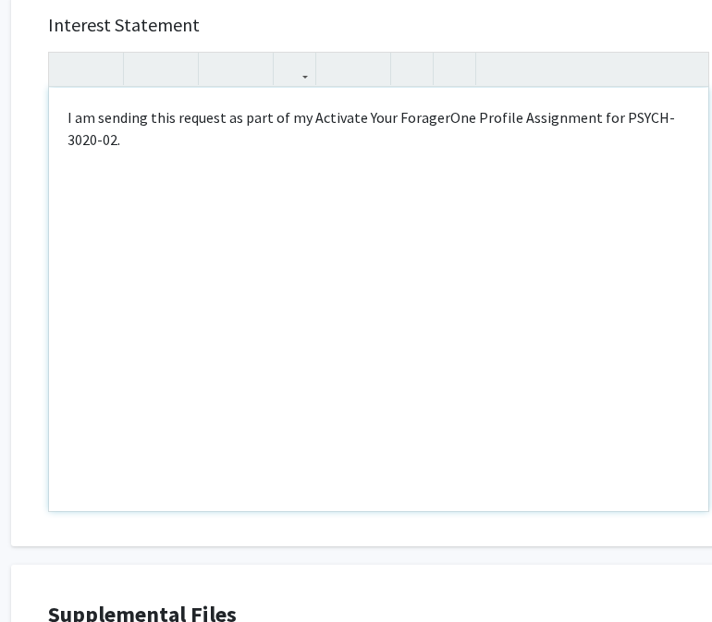
click at [653, 116] on p "I am sending this request as part of my Activate Your ForagerOne Profile Assign…" at bounding box center [379, 128] width 622 height 44
type textarea "<p>I am sending this request as part of my Activate Your ForagerOne Profile Ass…"
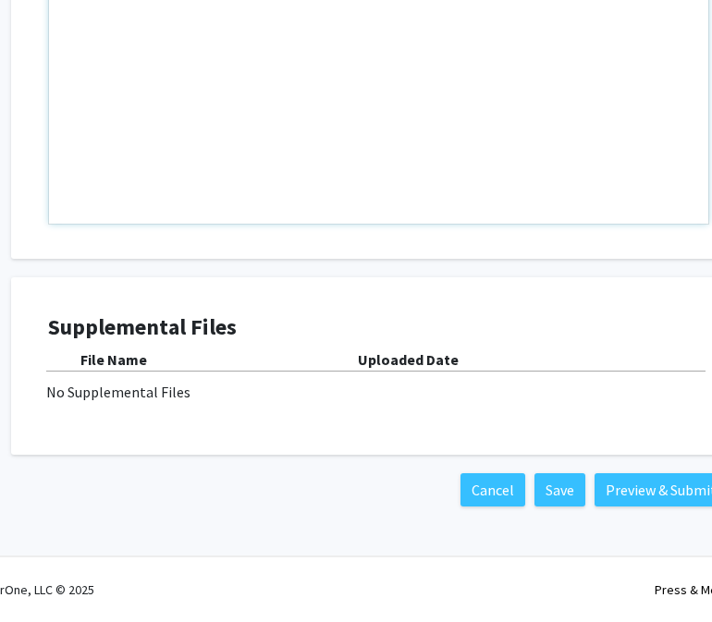
scroll to position [612, 49]
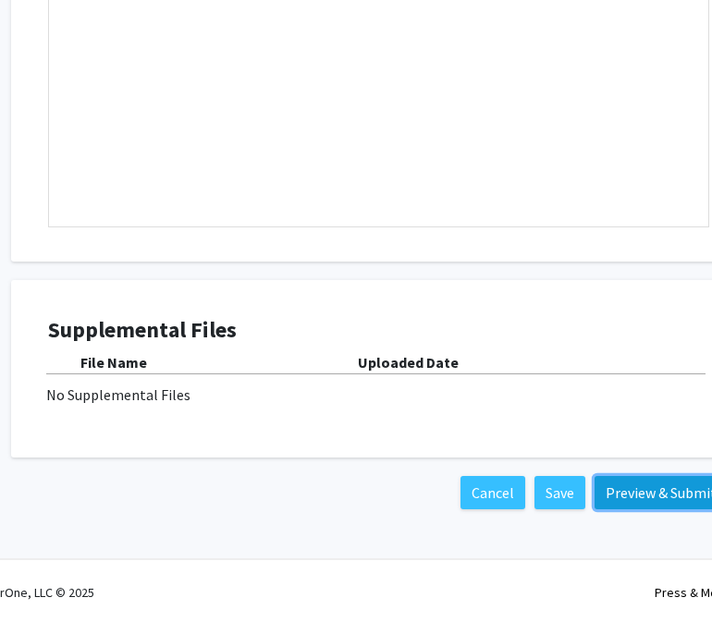
click at [657, 493] on button "Preview & Submit" at bounding box center [661, 492] width 133 height 33
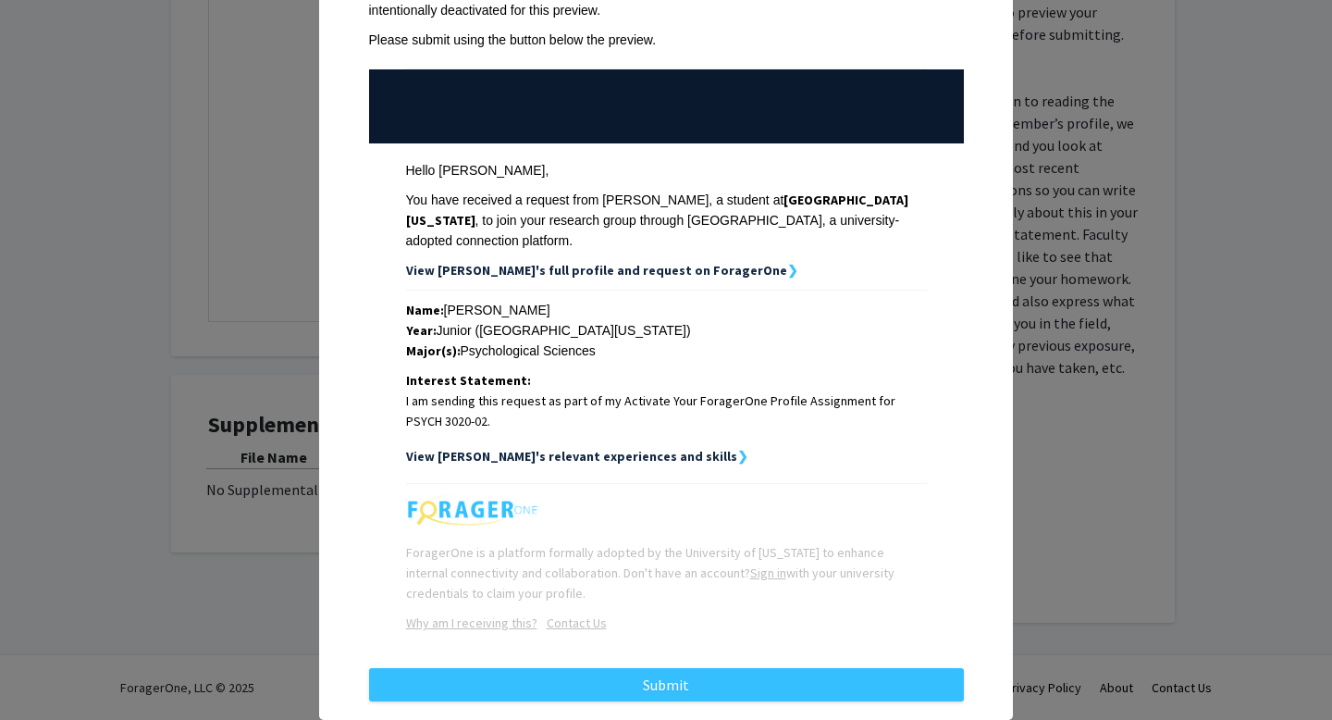
scroll to position [165, 0]
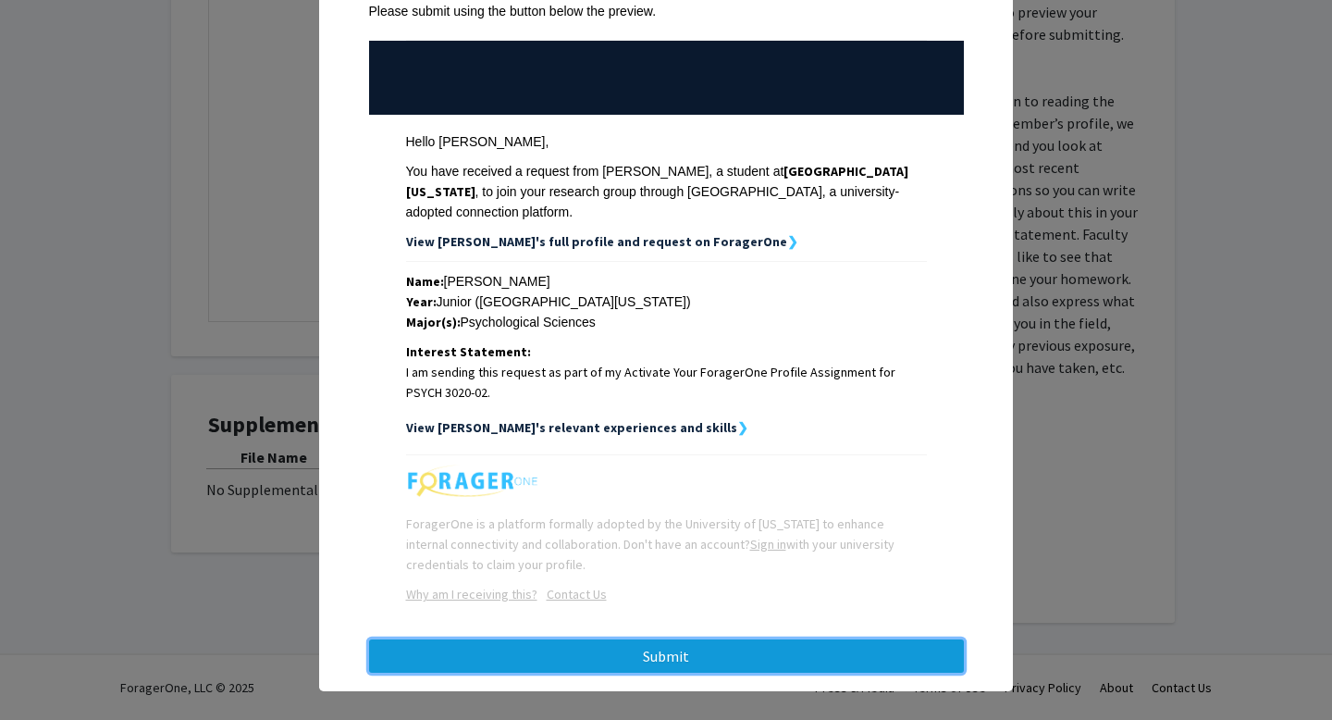
click at [571, 648] on button "Submit" at bounding box center [666, 655] width 595 height 33
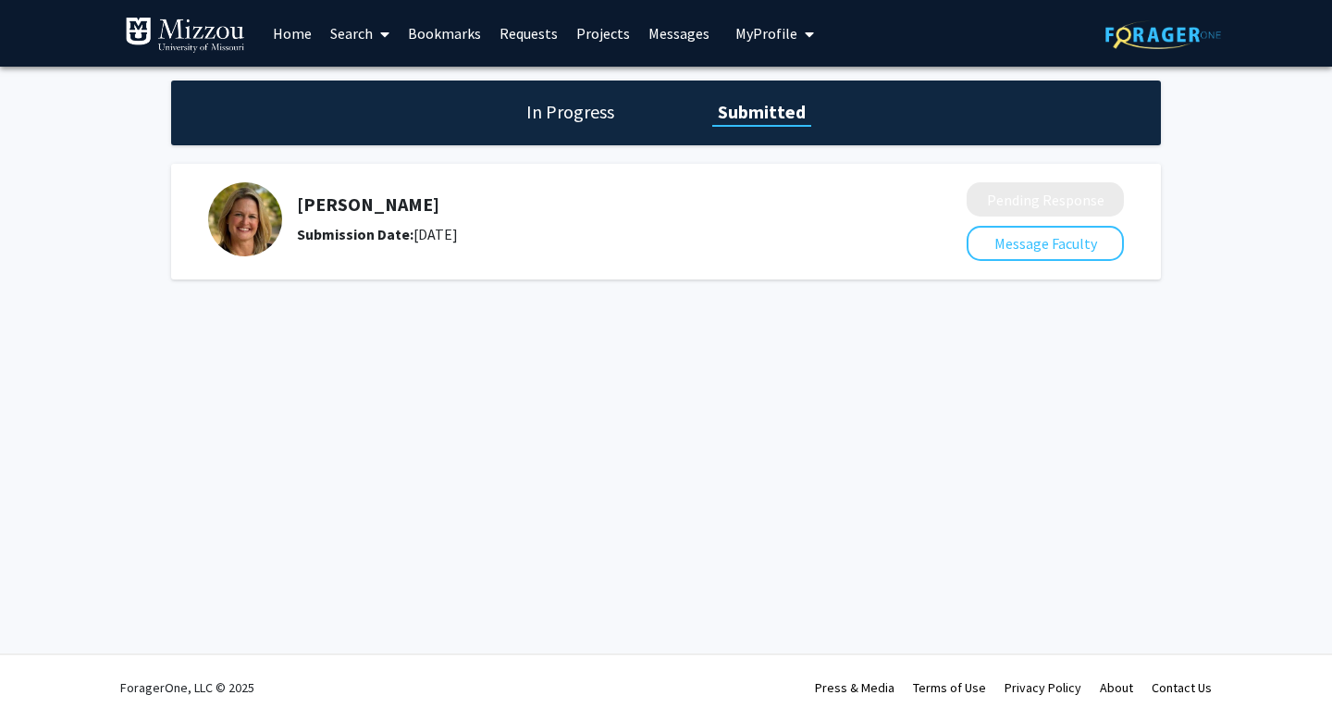
click at [769, 31] on span "My Profile" at bounding box center [766, 33] width 62 height 18
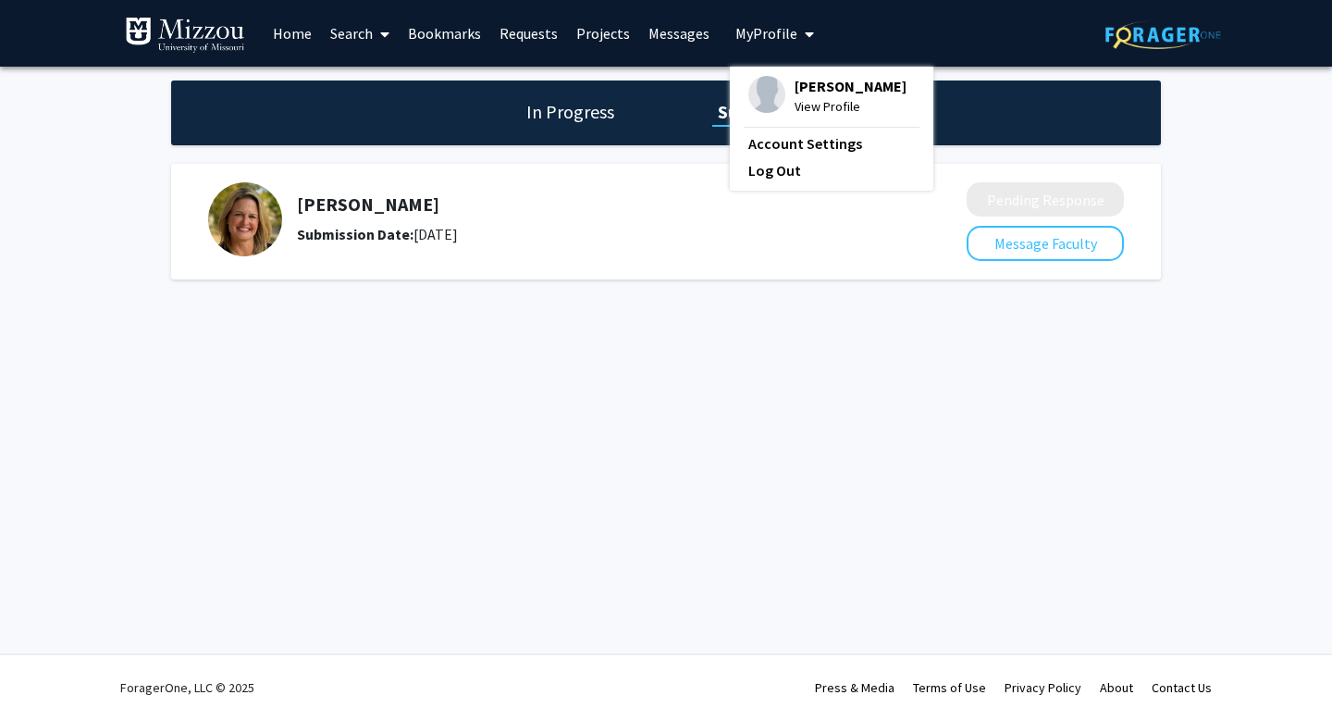
click at [765, 78] on img at bounding box center [766, 94] width 37 height 37
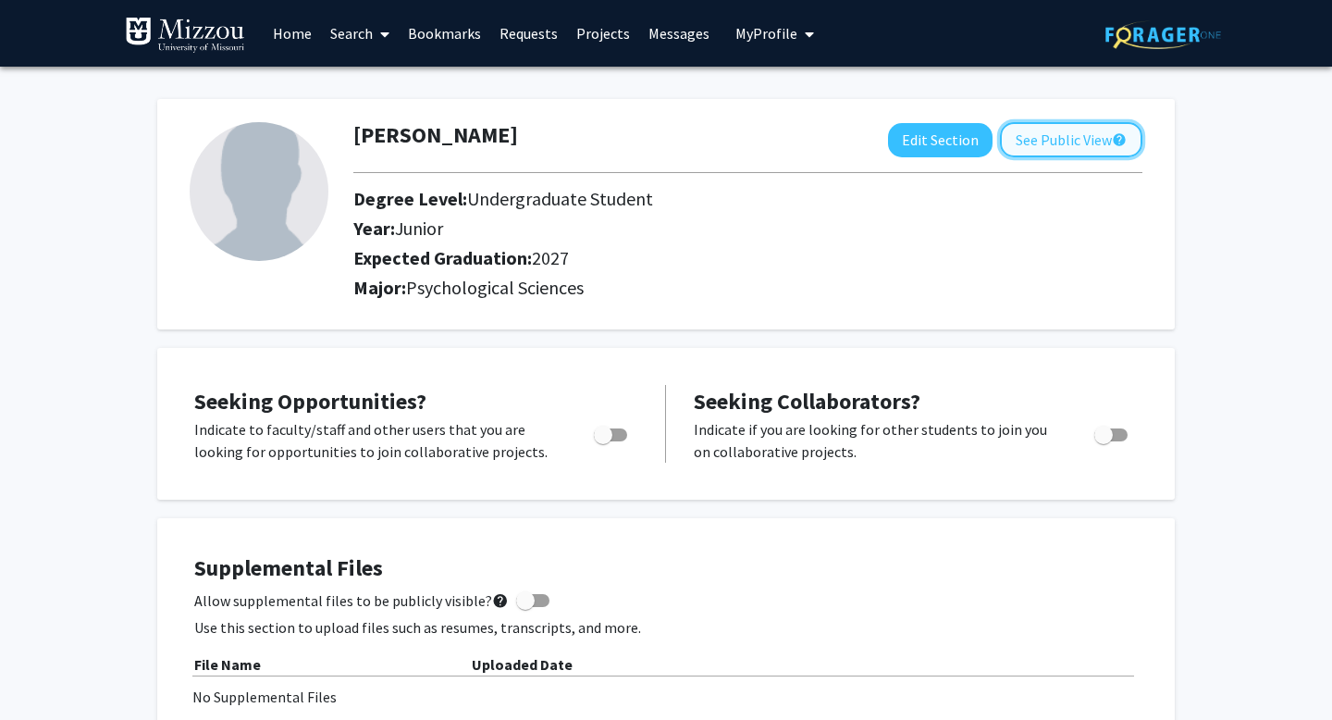
click at [1110, 123] on button "See Public View help" at bounding box center [1071, 139] width 142 height 35
